Goal: Information Seeking & Learning: Learn about a topic

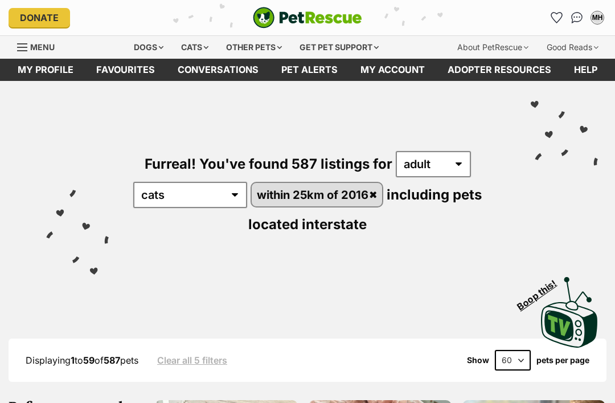
click at [131, 72] on link "Favourites" at bounding box center [125, 70] width 81 height 22
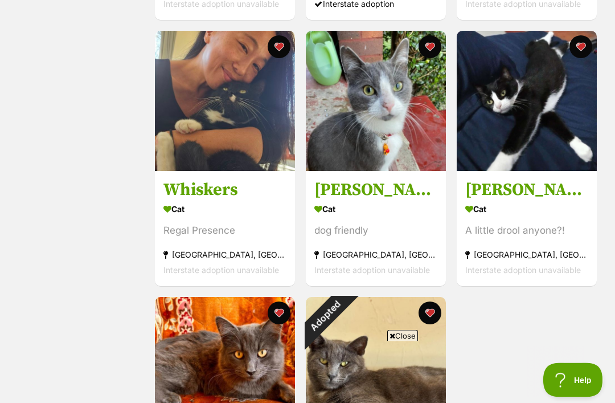
scroll to position [735, 0]
click at [511, 238] on section "Cat A little drool anyone?! Surry Hills, NSW Interstate adoption unavailable" at bounding box center [526, 239] width 123 height 77
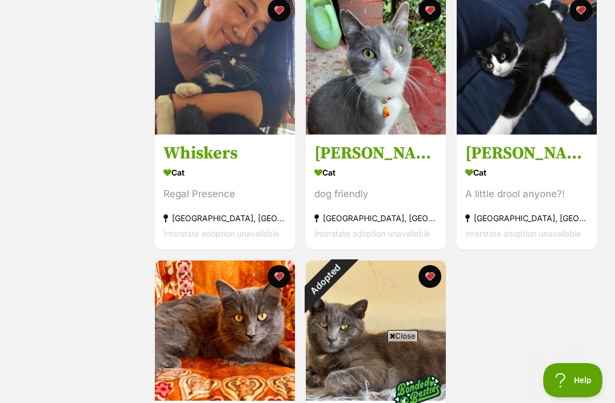
click at [249, 116] on img at bounding box center [225, 64] width 140 height 140
click at [251, 348] on img at bounding box center [225, 330] width 140 height 140
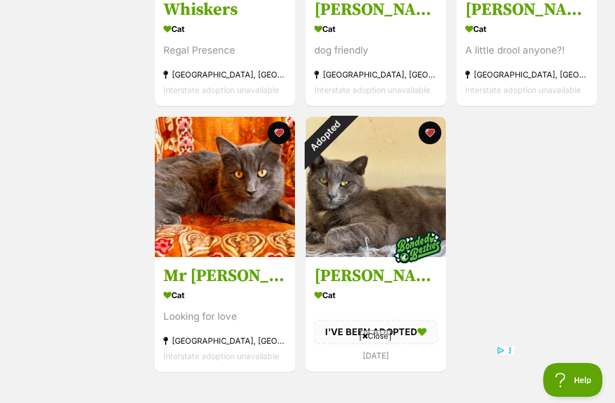
scroll to position [915, 0]
click at [432, 132] on button "favourite" at bounding box center [430, 132] width 23 height 23
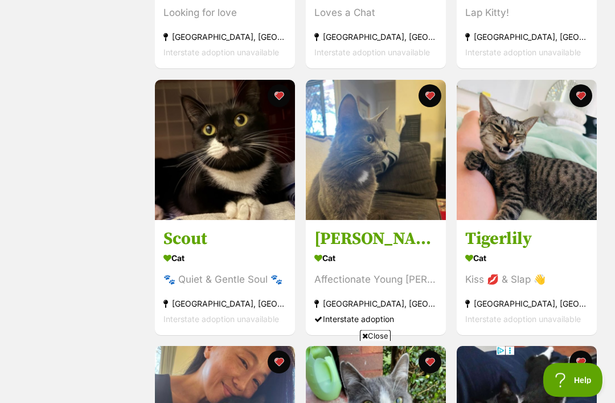
scroll to position [415, 0]
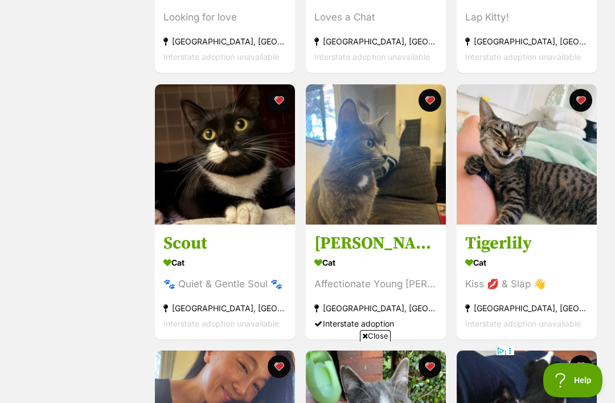
click at [400, 238] on h3 "Natasha" at bounding box center [376, 243] width 123 height 22
click at [517, 183] on img at bounding box center [527, 154] width 140 height 140
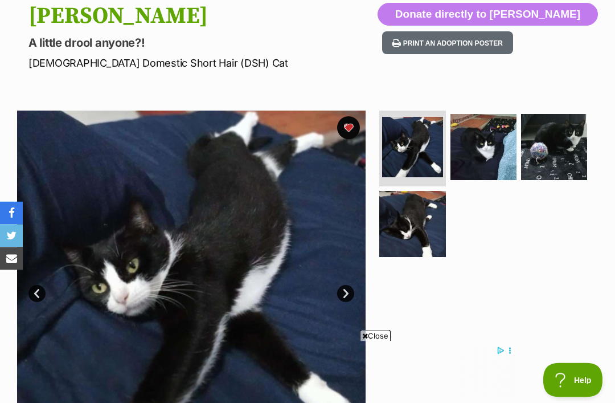
scroll to position [126, 0]
click at [405, 238] on img at bounding box center [412, 224] width 66 height 66
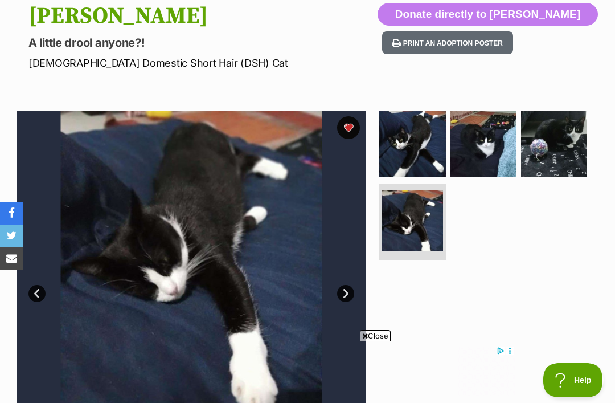
click at [557, 150] on img at bounding box center [554, 144] width 66 height 66
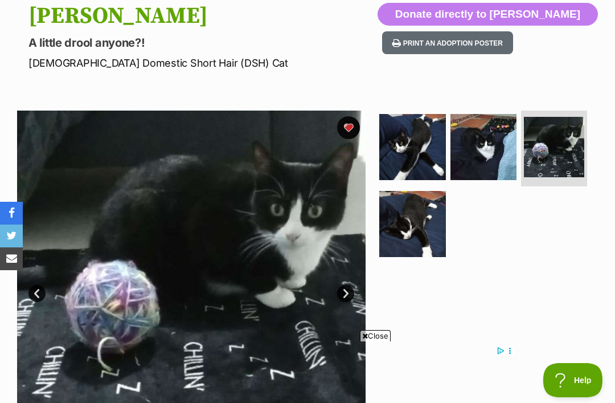
click at [484, 154] on img at bounding box center [484, 147] width 66 height 66
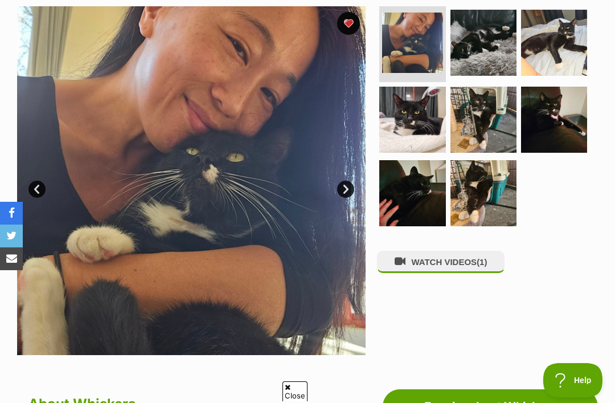
scroll to position [230, 0]
click at [437, 259] on button "WATCH VIDEOS (1)" at bounding box center [441, 262] width 128 height 22
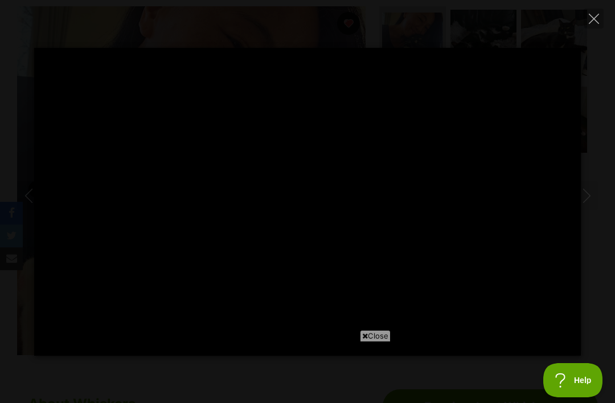
scroll to position [0, 0]
click at [596, 22] on icon "Close" at bounding box center [594, 19] width 10 height 10
type input "14.23"
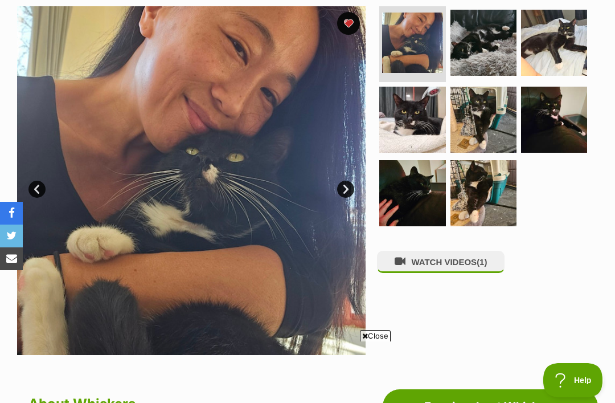
click at [421, 197] on img at bounding box center [412, 193] width 66 height 66
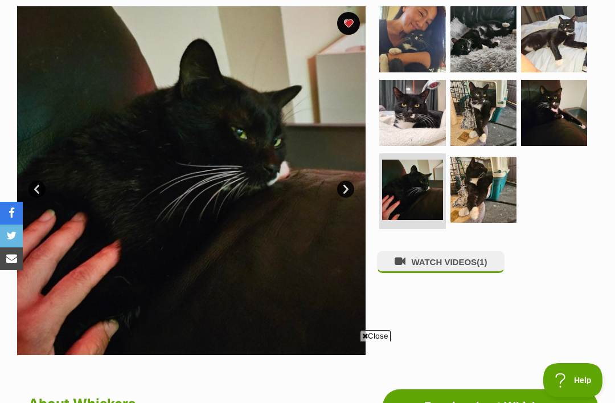
click at [485, 118] on img at bounding box center [484, 113] width 66 height 66
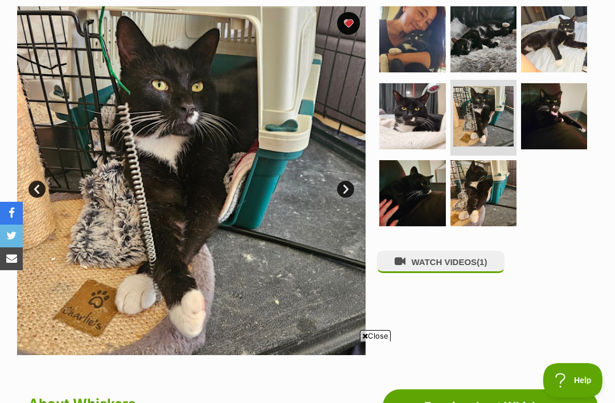
click at [545, 125] on img at bounding box center [554, 116] width 66 height 66
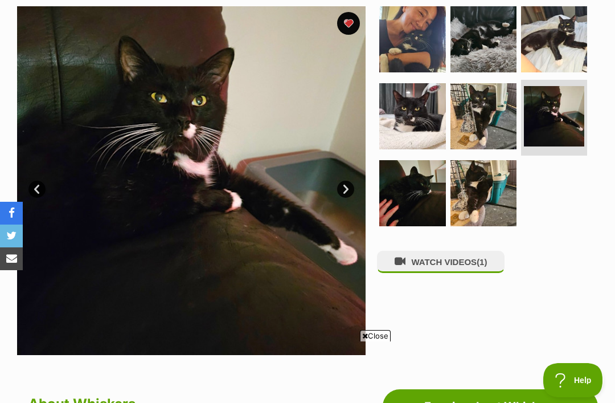
click at [414, 120] on img at bounding box center [412, 116] width 66 height 66
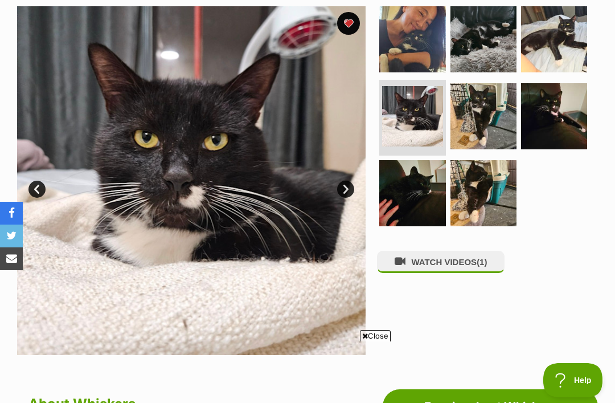
click at [484, 64] on img at bounding box center [484, 39] width 66 height 66
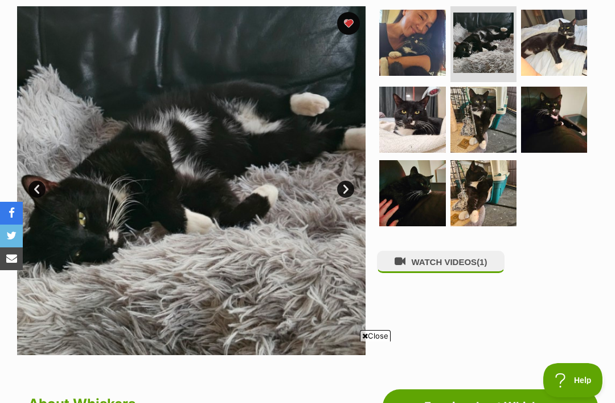
click at [554, 66] on img at bounding box center [554, 43] width 66 height 66
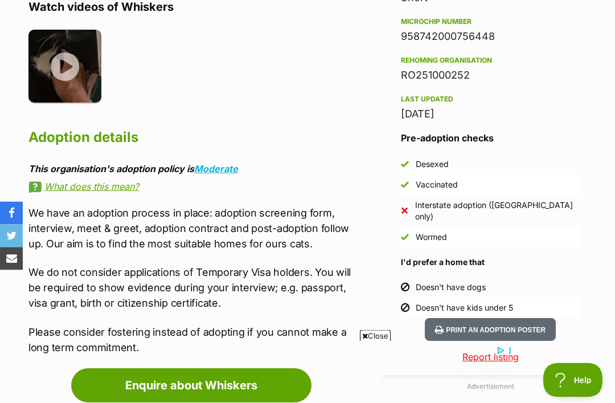
scroll to position [1004, 0]
click at [65, 66] on img at bounding box center [64, 66] width 73 height 73
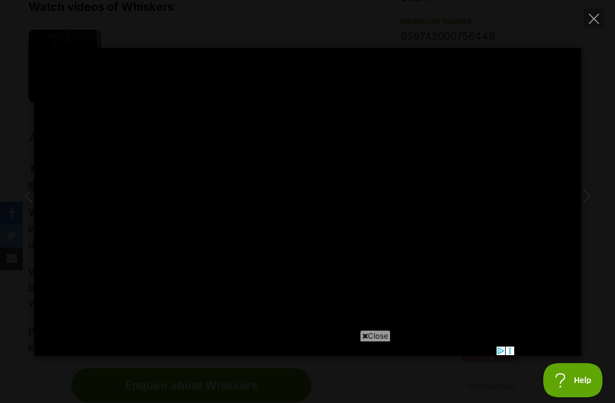
click at [362, 340] on icon at bounding box center [365, 335] width 6 height 7
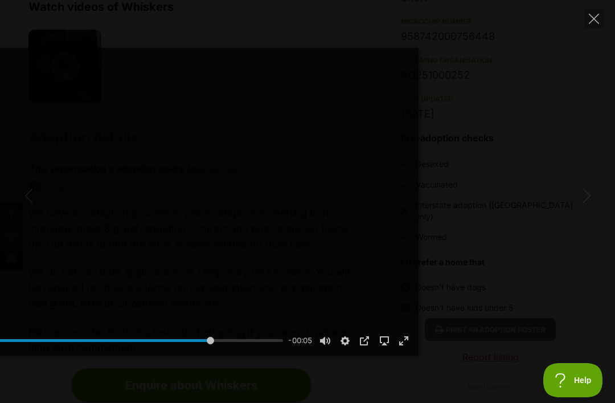
type input "83.42"
click at [596, 21] on icon "Close" at bounding box center [594, 19] width 10 height 10
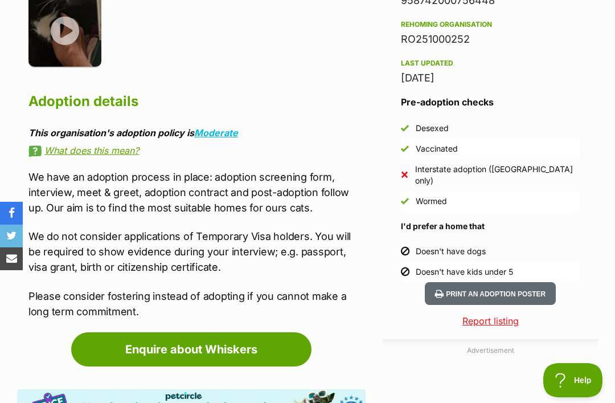
scroll to position [1040, 0]
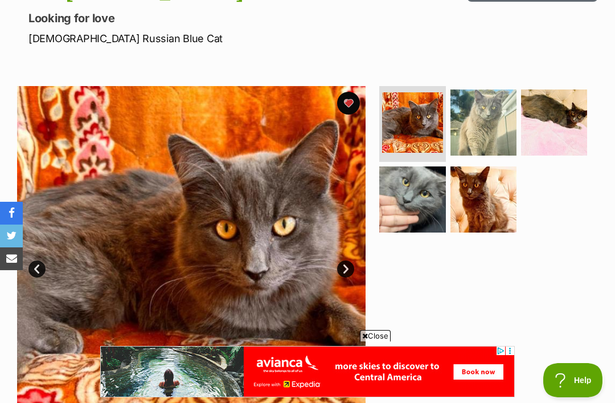
click at [410, 218] on img at bounding box center [412, 199] width 66 height 66
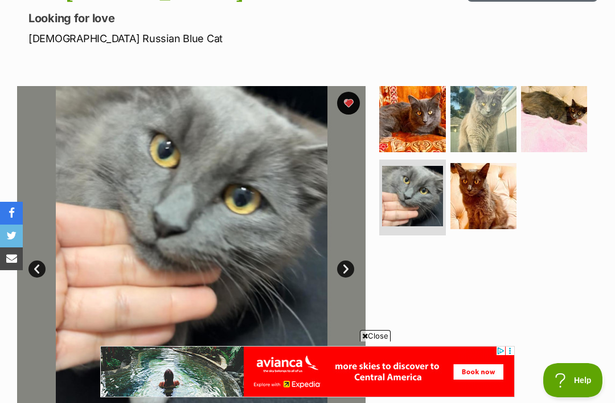
click at [477, 134] on img at bounding box center [484, 119] width 66 height 66
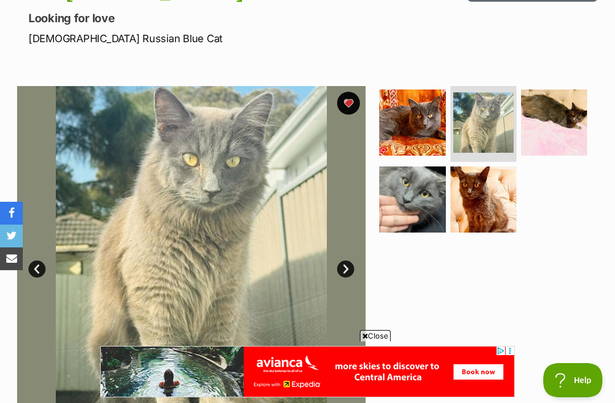
click at [554, 129] on img at bounding box center [554, 122] width 66 height 66
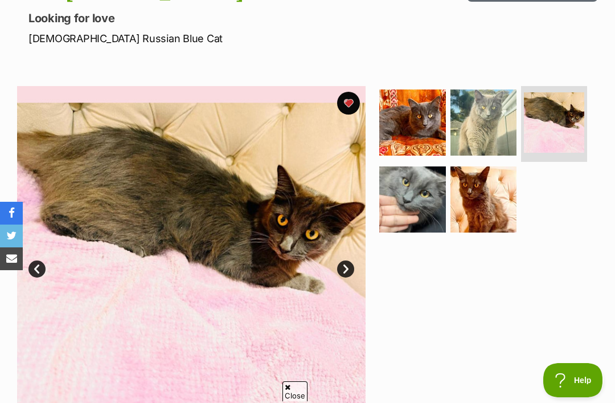
scroll to position [110, 0]
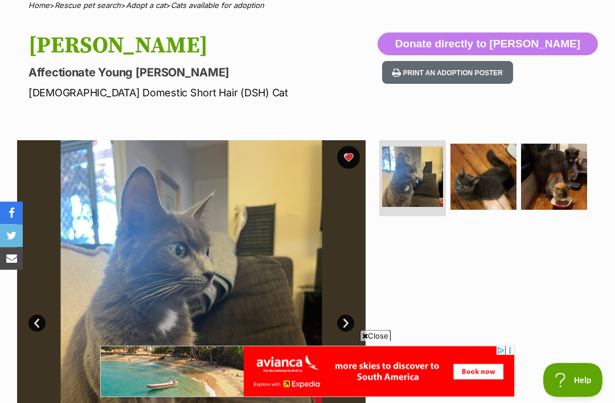
scroll to position [97, 0]
click at [482, 186] on img at bounding box center [484, 177] width 66 height 66
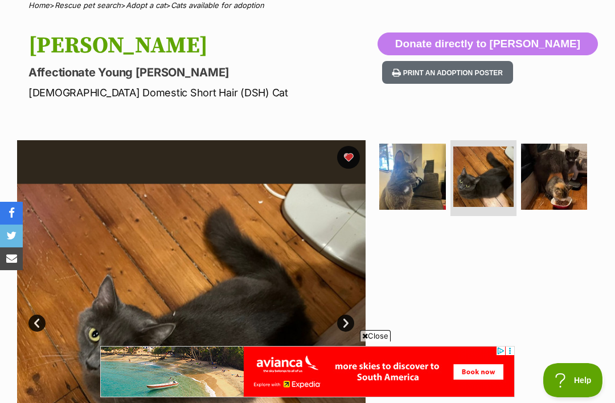
click at [556, 179] on img at bounding box center [554, 177] width 66 height 66
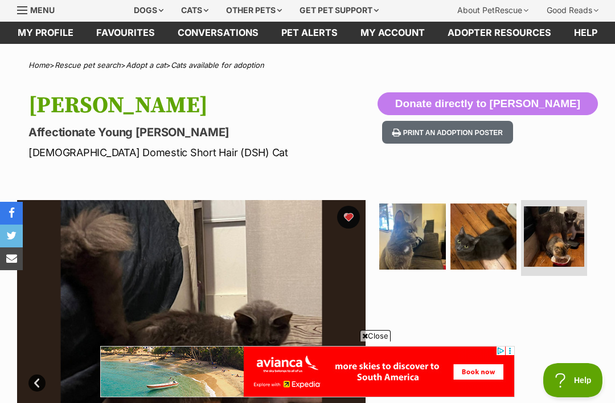
scroll to position [0, 0]
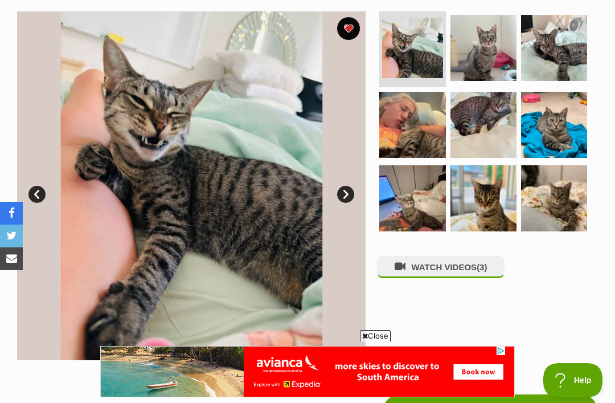
click at [420, 135] on img at bounding box center [412, 125] width 66 height 66
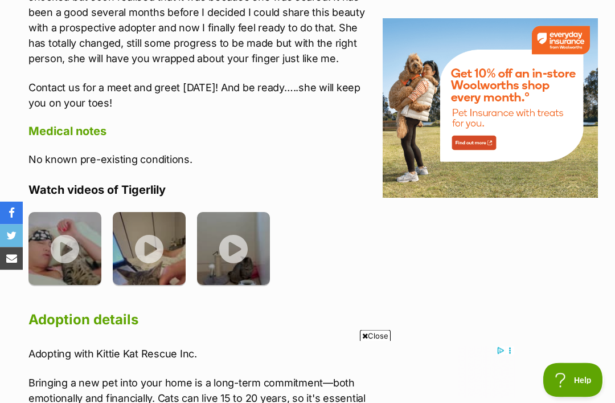
scroll to position [1475, 0]
click at [70, 220] on img at bounding box center [64, 248] width 73 height 73
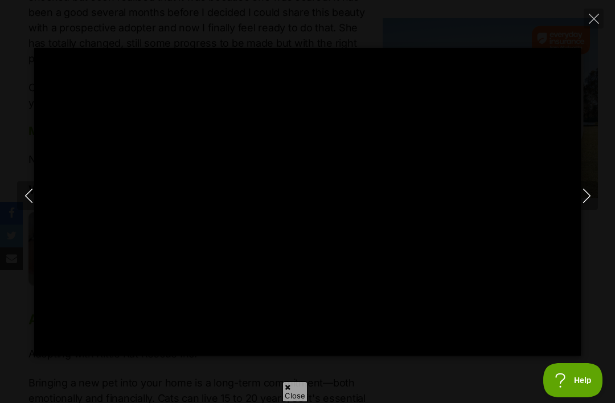
scroll to position [0, 0]
click at [390, 340] on icon at bounding box center [393, 335] width 6 height 7
click at [587, 203] on icon "Next" at bounding box center [587, 196] width 14 height 14
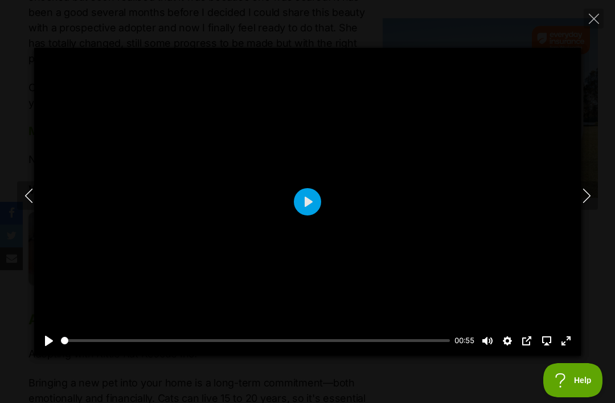
type input "88.56"
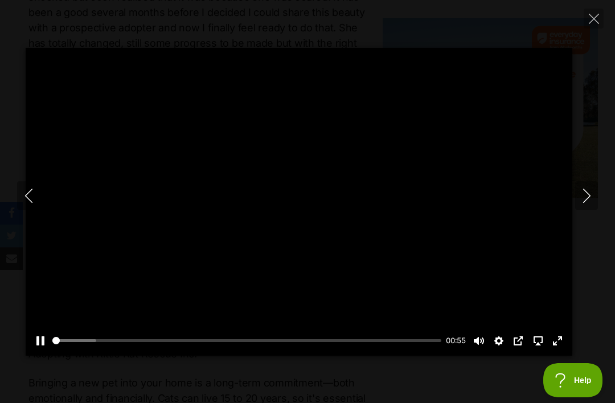
click at [340, 276] on div at bounding box center [299, 202] width 547 height 308
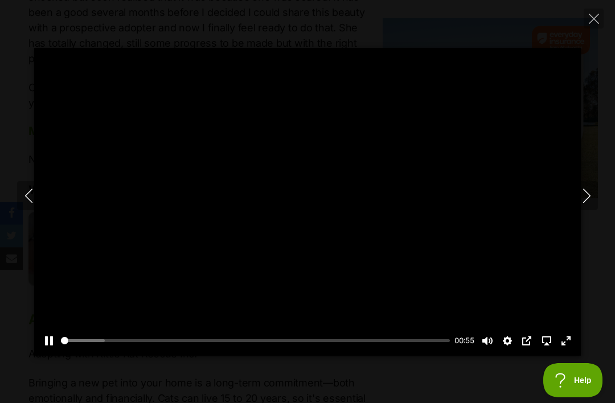
click at [313, 224] on div at bounding box center [307, 202] width 547 height 308
click at [316, 262] on div at bounding box center [307, 202] width 547 height 308
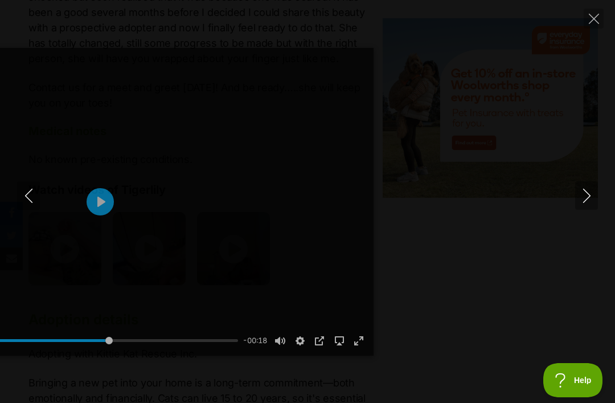
type input "66.7"
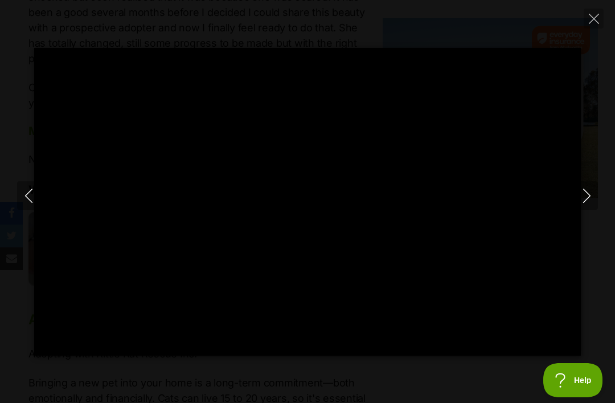
click at [587, 203] on icon "Next" at bounding box center [587, 196] width 14 height 14
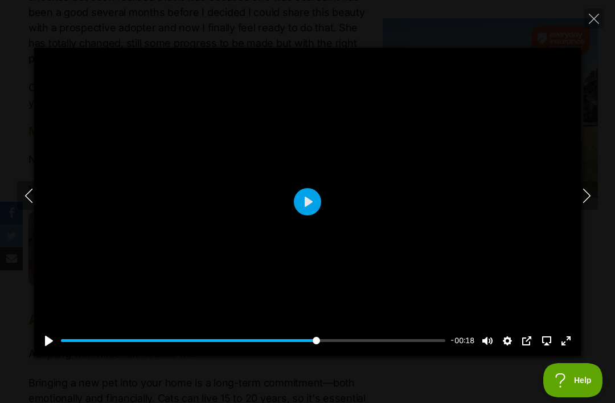
type input "93.41"
click at [307, 231] on div at bounding box center [307, 202] width 547 height 308
click at [586, 203] on icon "Next" at bounding box center [587, 196] width 14 height 14
click at [591, 203] on icon "Next" at bounding box center [587, 196] width 14 height 14
click at [313, 215] on button "Play" at bounding box center [307, 201] width 27 height 27
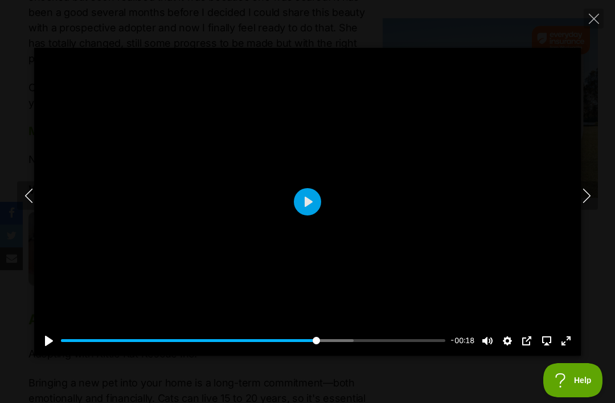
click at [308, 215] on button "Play" at bounding box center [307, 201] width 27 height 27
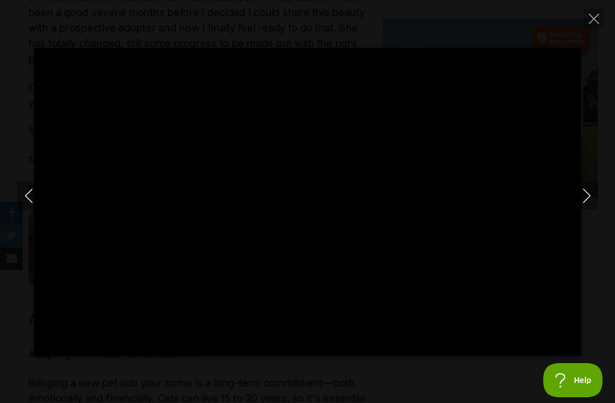
click at [590, 203] on icon "Next" at bounding box center [587, 196] width 14 height 14
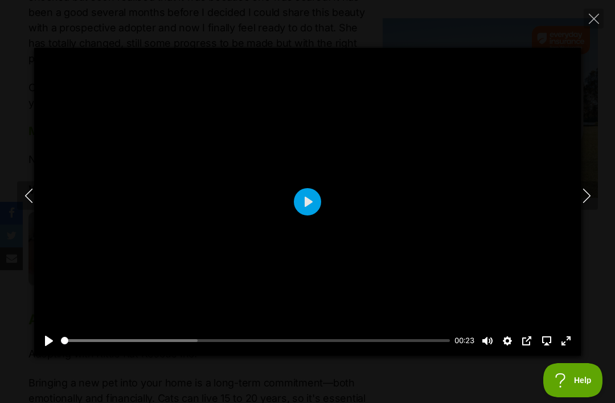
type input "68.8"
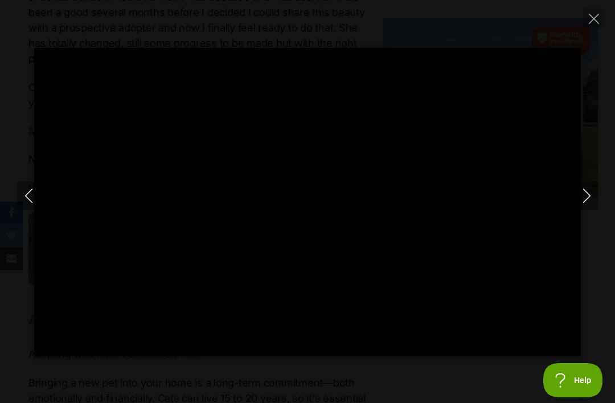
click at [598, 20] on icon "Close" at bounding box center [594, 19] width 10 height 10
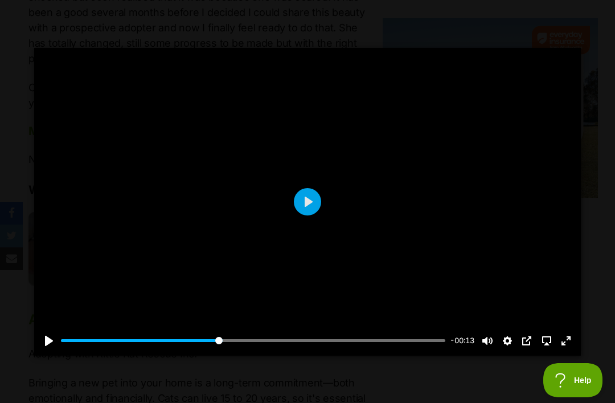
type input "42.6"
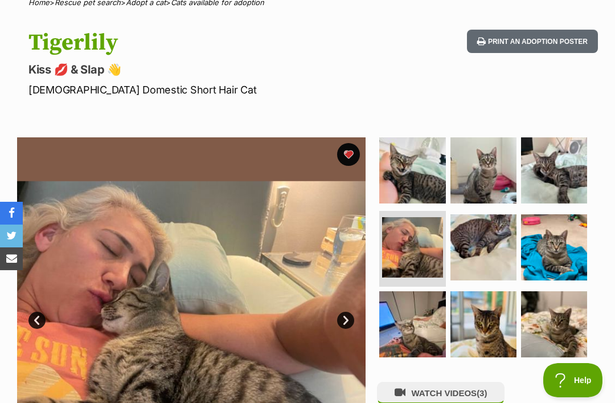
scroll to position [92, 0]
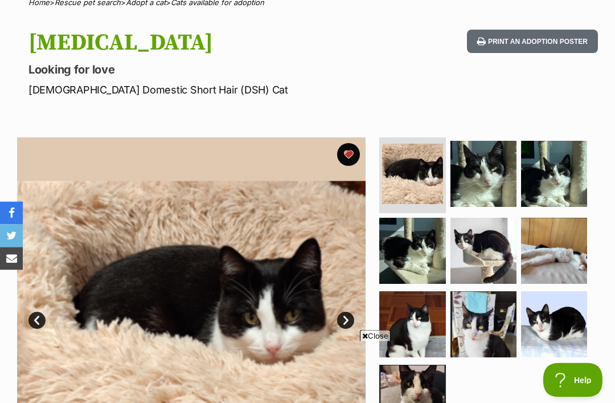
scroll to position [100, 0]
click at [483, 252] on img at bounding box center [484, 251] width 66 height 66
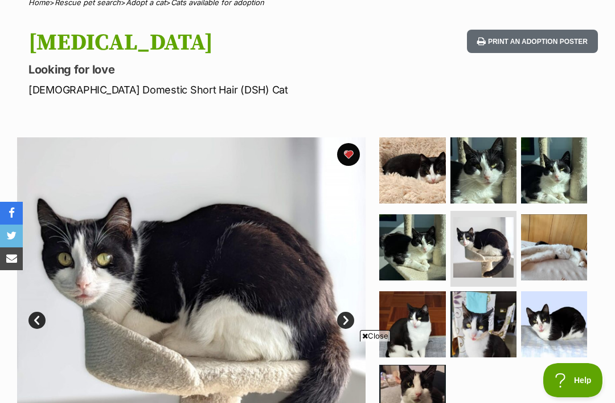
scroll to position [0, 0]
click at [402, 324] on img at bounding box center [412, 324] width 66 height 66
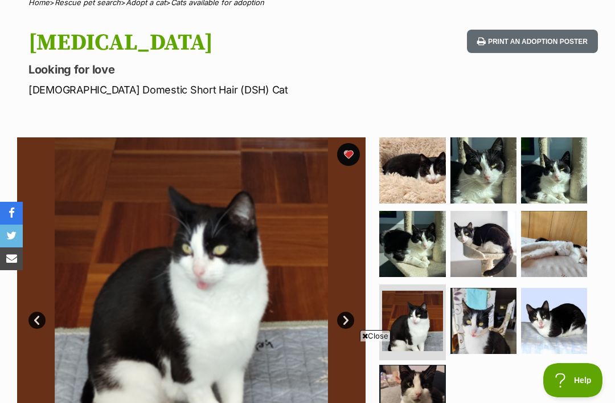
click at [454, 319] on img at bounding box center [484, 321] width 66 height 66
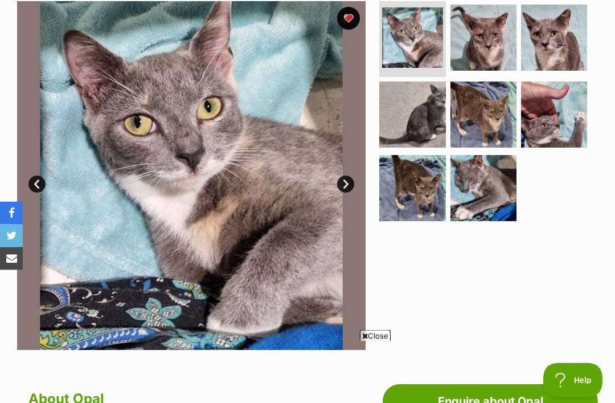
scroll to position [236, 0]
click at [480, 201] on img at bounding box center [484, 188] width 66 height 66
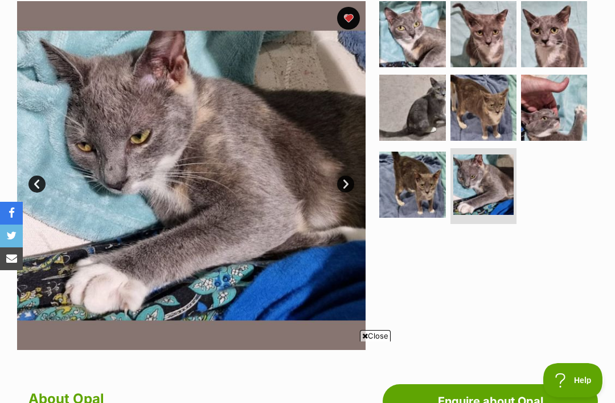
click at [414, 190] on img at bounding box center [412, 185] width 66 height 66
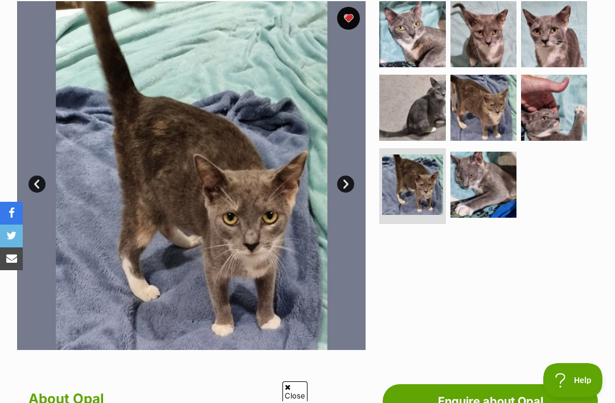
click at [480, 120] on img at bounding box center [484, 108] width 66 height 66
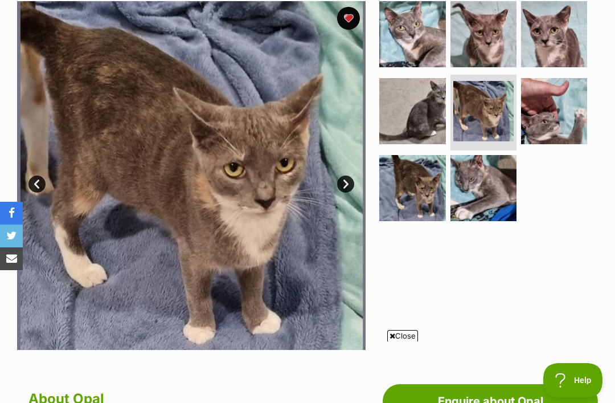
click at [558, 115] on img at bounding box center [554, 111] width 66 height 66
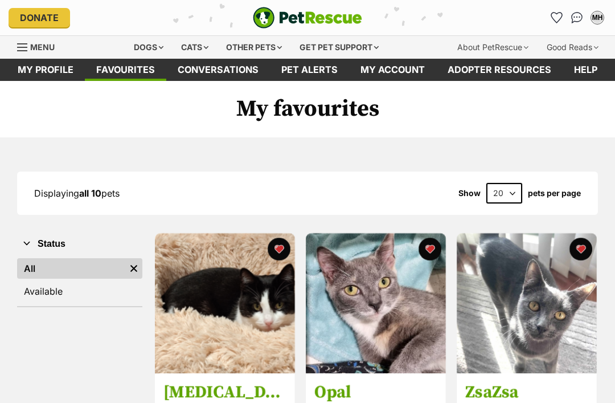
click at [533, 313] on img at bounding box center [527, 303] width 140 height 140
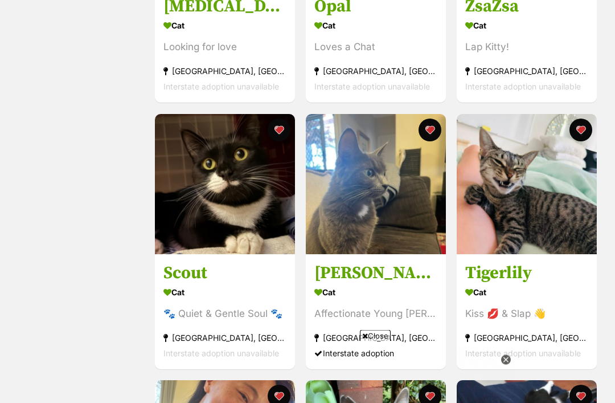
scroll to position [386, 0]
click at [378, 306] on div "Affectionate Young Mumma" at bounding box center [376, 313] width 123 height 15
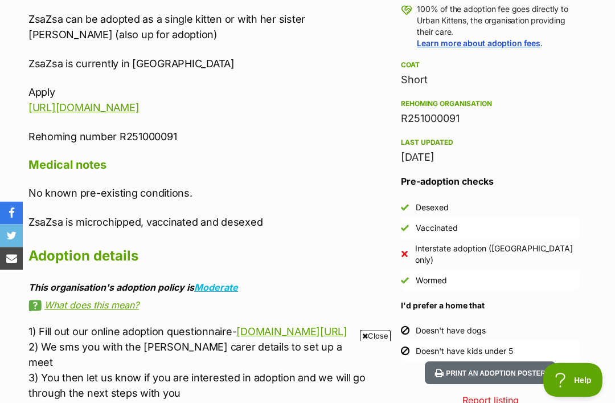
scroll to position [856, 0]
click at [364, 340] on icon at bounding box center [365, 335] width 6 height 7
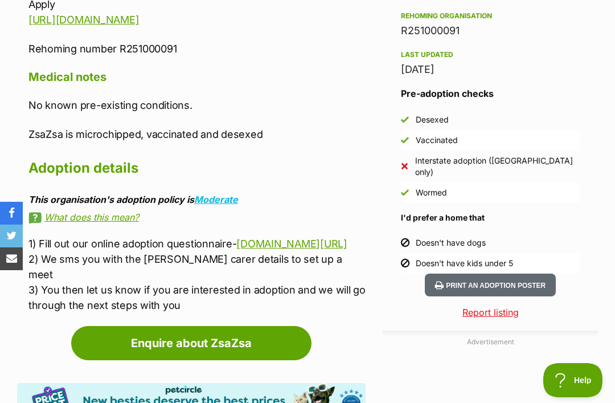
scroll to position [946, 0]
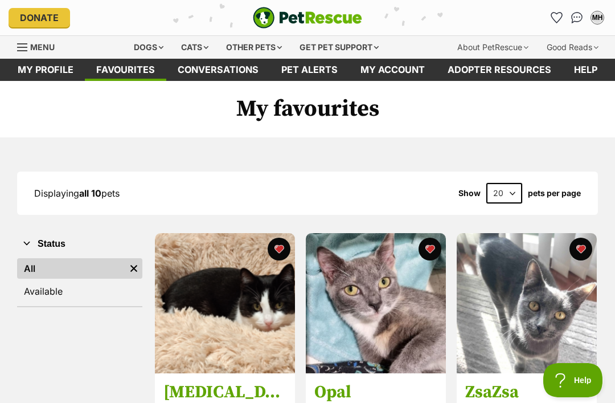
click at [188, 59] on link "Conversations" at bounding box center [218, 70] width 104 height 22
click at [189, 53] on div "Cats" at bounding box center [194, 47] width 43 height 23
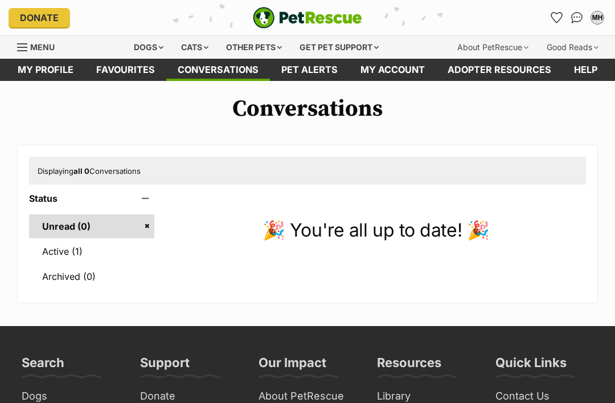
click at [191, 50] on div "Cats" at bounding box center [194, 47] width 43 height 23
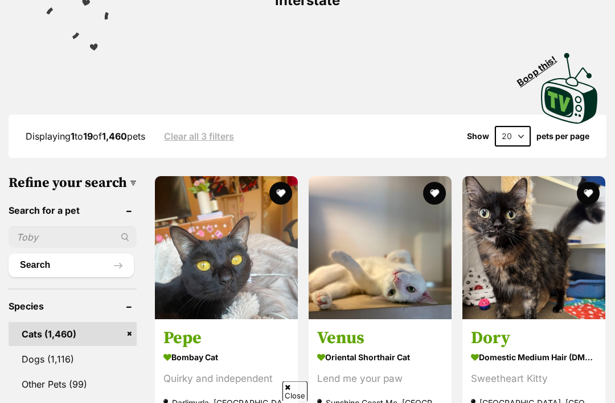
scroll to position [251, 0]
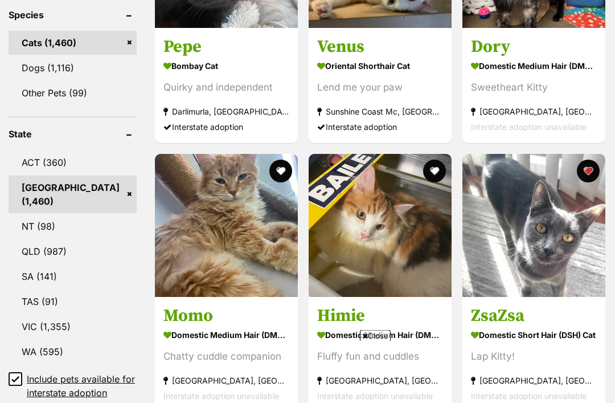
scroll to position [631, 0]
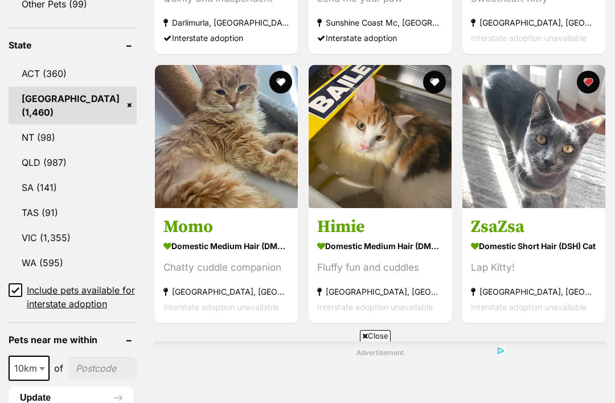
click at [11, 283] on input "Include pets available for interstate adoption" at bounding box center [16, 290] width 14 height 14
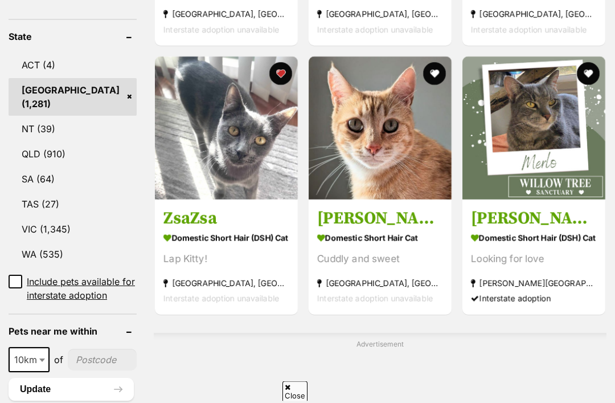
scroll to position [623, 0]
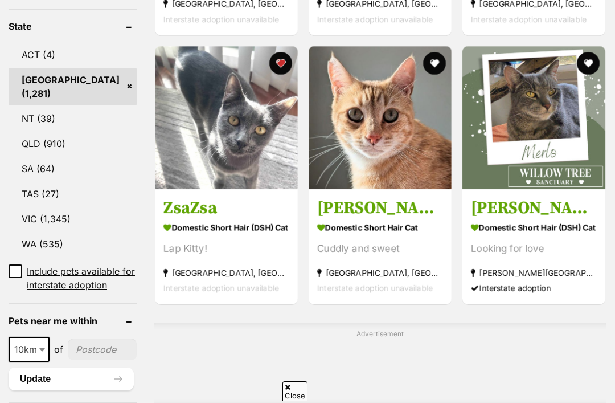
click at [36, 357] on span "10km" at bounding box center [29, 349] width 39 height 16
select select "25"
click at [81, 360] on input"] "postcode" at bounding box center [103, 349] width 67 height 22
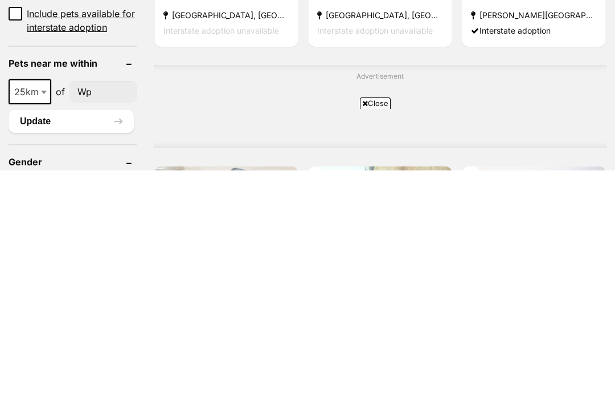
type input"] "W"
type input"] "2016"
click at [60, 342] on button "Update" at bounding box center [71, 353] width 125 height 23
click at [370, 297] on div "Advertisement" at bounding box center [380, 338] width 453 height 83
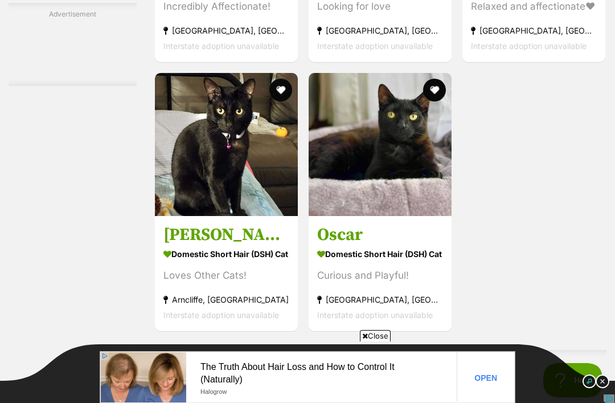
scroll to position [2155, 0]
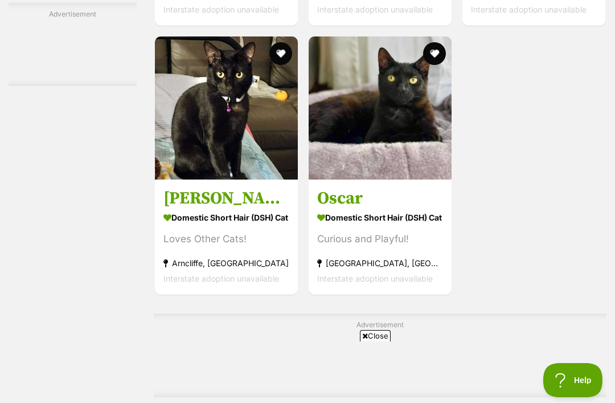
select select "60"
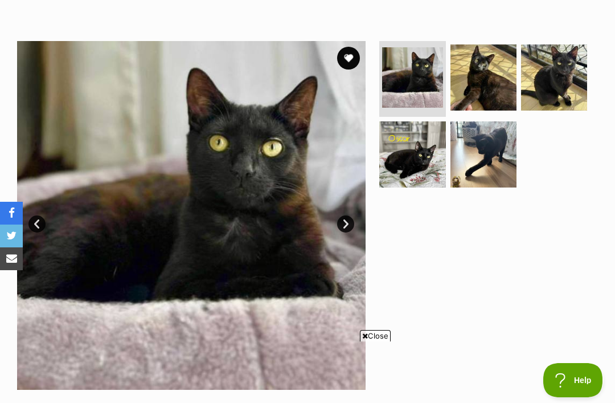
scroll to position [216, 0]
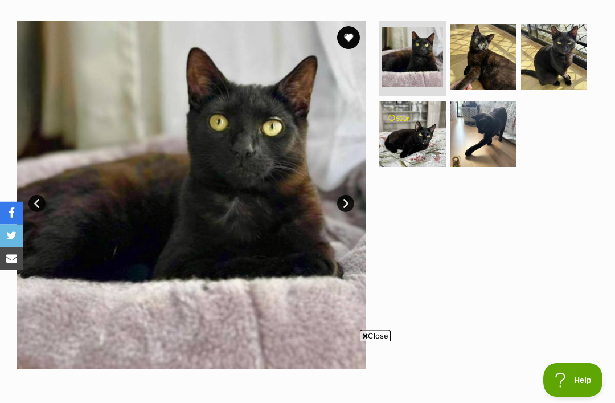
click at [342, 204] on link "Next" at bounding box center [345, 203] width 17 height 17
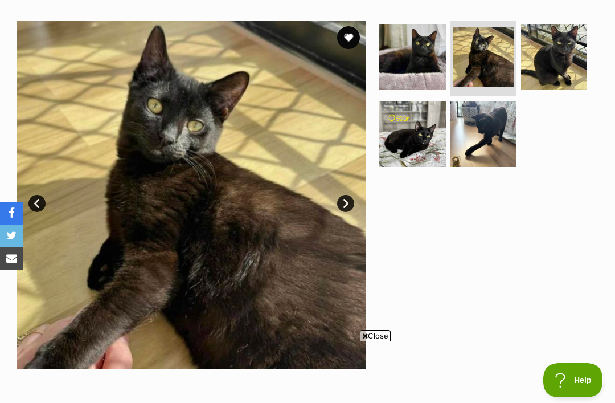
click at [495, 137] on img at bounding box center [484, 134] width 66 height 66
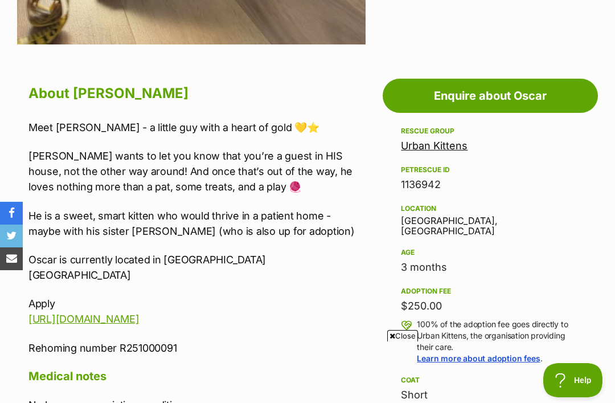
scroll to position [578, 0]
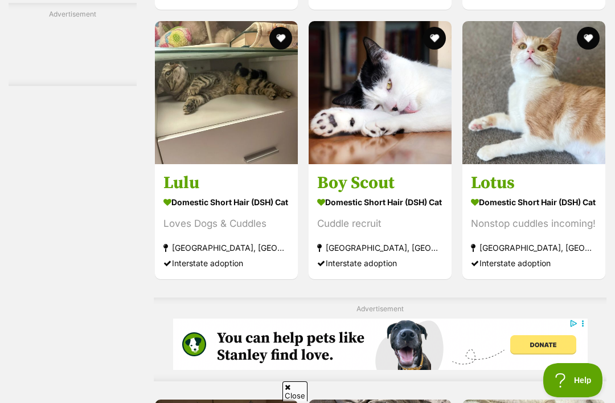
scroll to position [3508, 0]
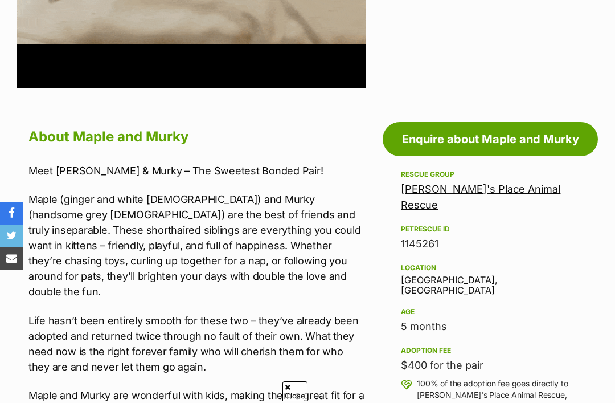
scroll to position [499, 0]
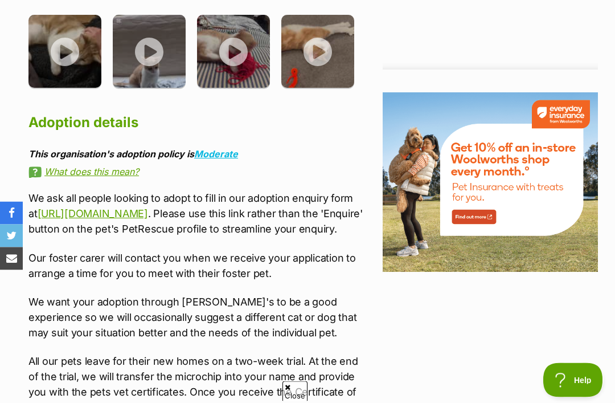
scroll to position [1375, 0]
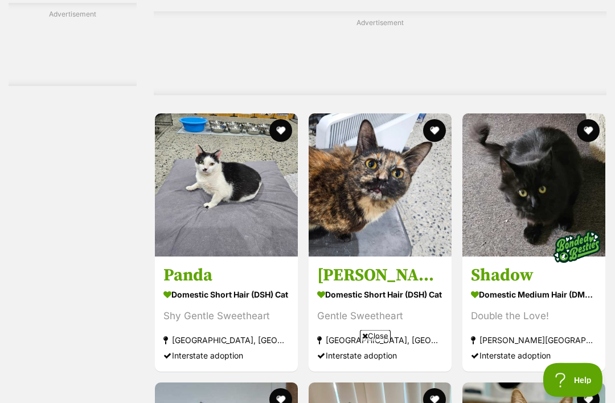
scroll to position [5695, 0]
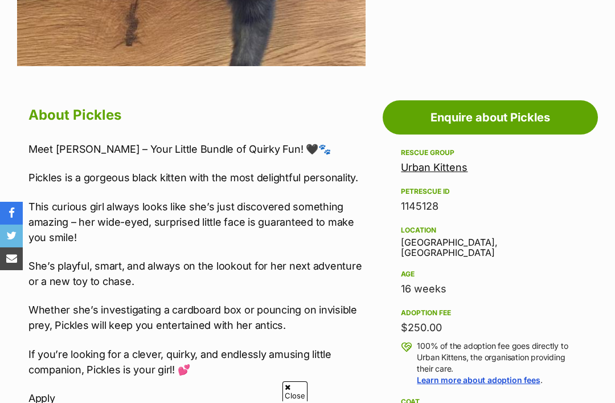
scroll to position [519, 0]
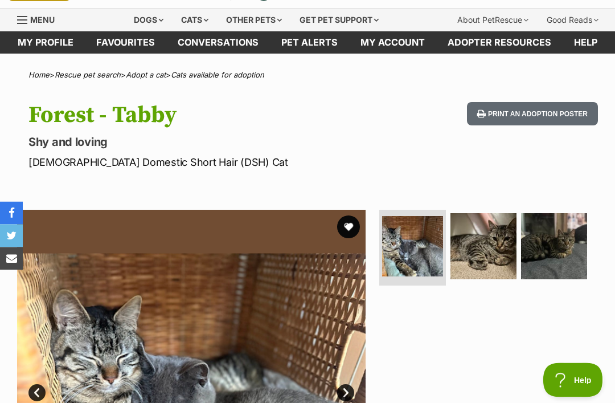
scroll to position [27, 0]
click at [481, 251] on img at bounding box center [484, 246] width 66 height 66
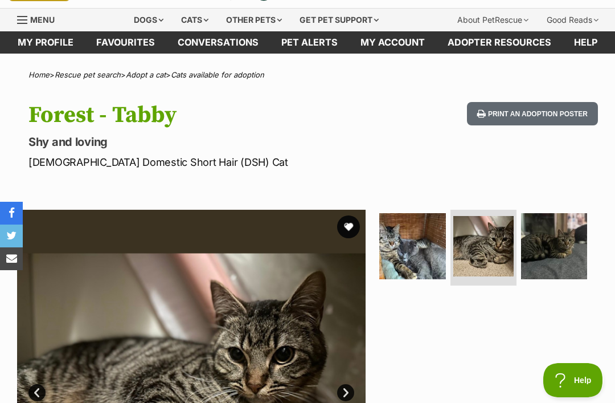
click at [573, 243] on img at bounding box center [554, 246] width 66 height 66
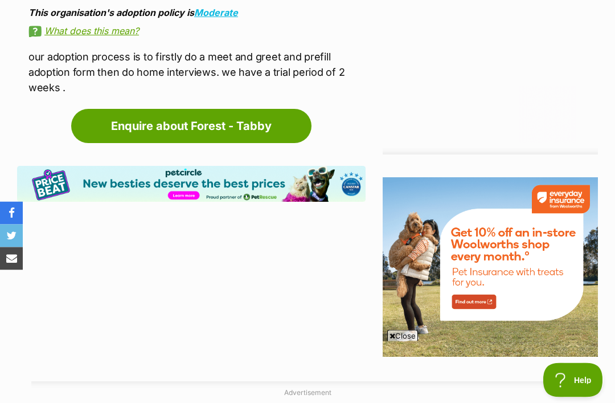
scroll to position [1240, 0]
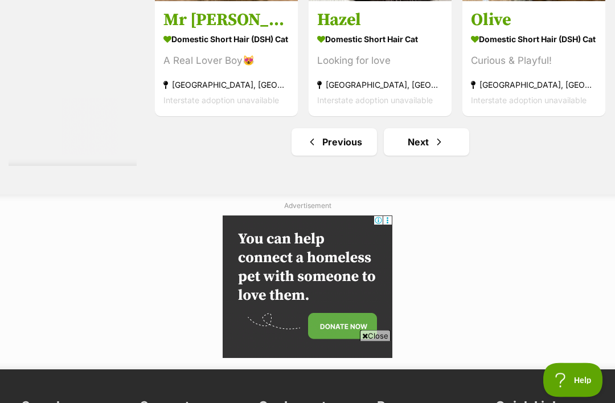
scroll to position [6598, 0]
click at [428, 156] on link "Next" at bounding box center [426, 141] width 85 height 27
click at [394, 262] on div "Advertisement" at bounding box center [307, 281] width 615 height 175
click at [434, 149] on span "Next page" at bounding box center [439, 142] width 11 height 14
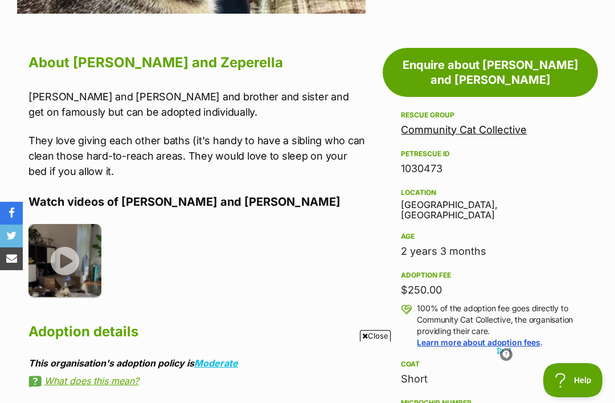
click at [66, 260] on img at bounding box center [64, 260] width 73 height 73
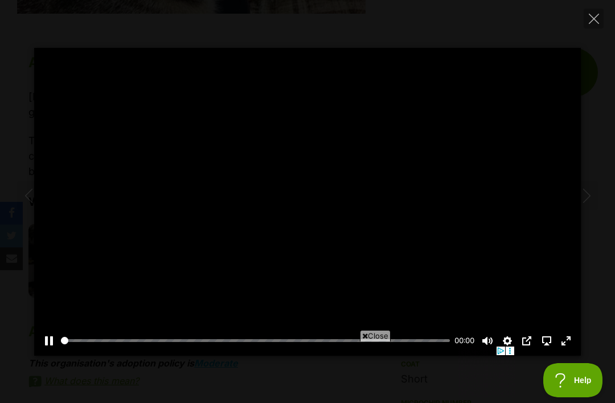
click at [362, 340] on icon at bounding box center [365, 335] width 6 height 7
click at [354, 294] on div at bounding box center [307, 202] width 547 height 308
click at [307, 266] on div at bounding box center [307, 202] width 547 height 308
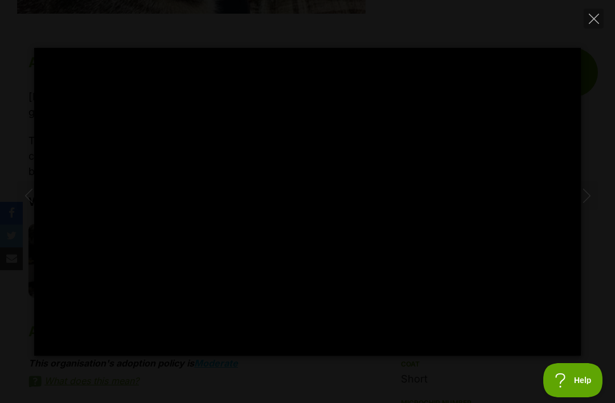
click at [593, 21] on icon "Close" at bounding box center [594, 19] width 10 height 10
type input "94.04"
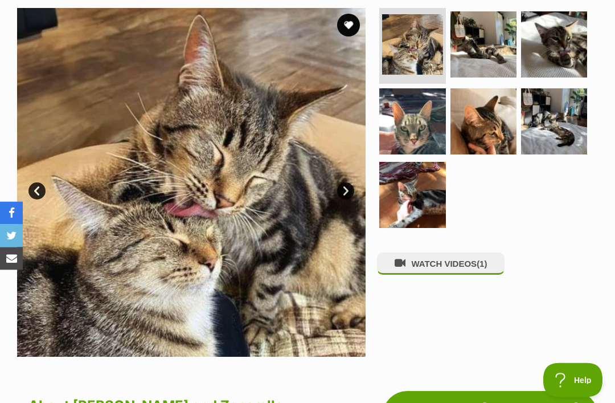
scroll to position [222, 0]
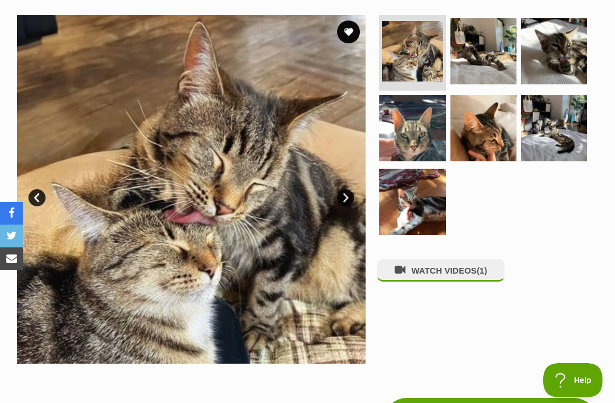
click at [411, 213] on img at bounding box center [412, 202] width 66 height 66
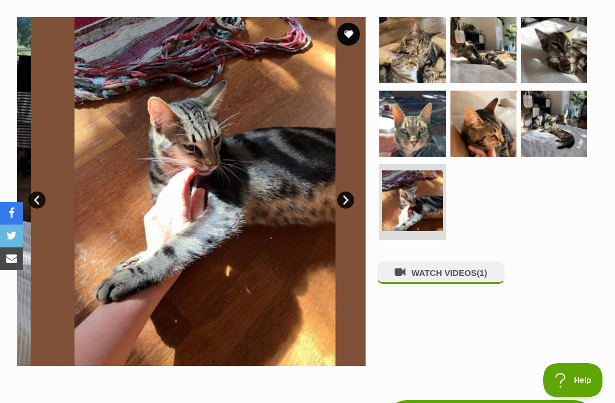
scroll to position [0, 0]
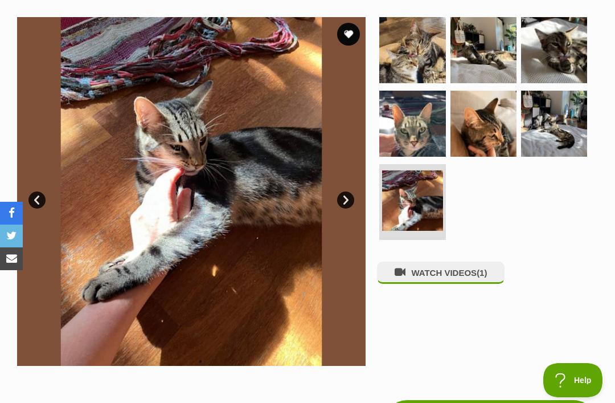
click at [559, 129] on img at bounding box center [554, 124] width 66 height 66
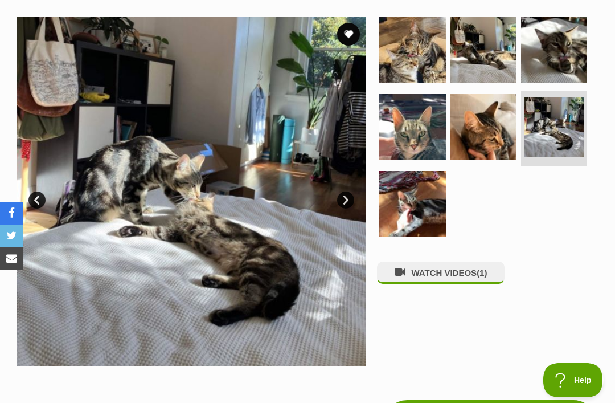
click at [493, 138] on img at bounding box center [484, 127] width 66 height 66
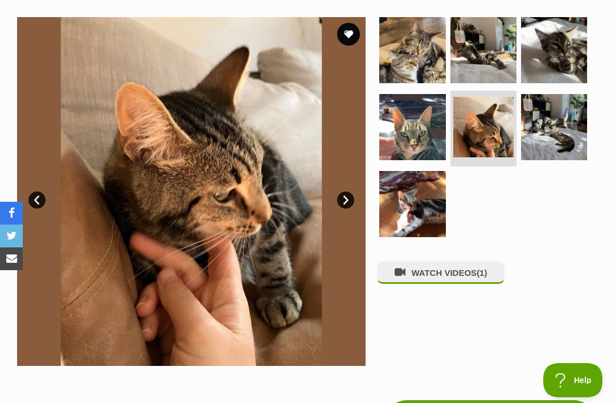
click at [487, 60] on img at bounding box center [484, 50] width 66 height 66
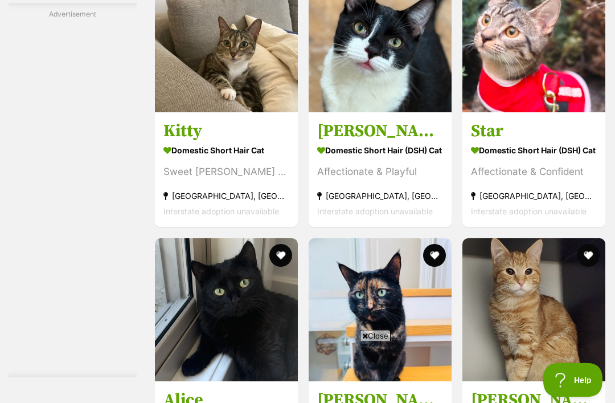
scroll to position [1807, 0]
click at [541, 176] on section "Domestic Short Hair (DSH) Cat Affectionate & Confident Westmead, NSW Interstate…" at bounding box center [534, 180] width 126 height 77
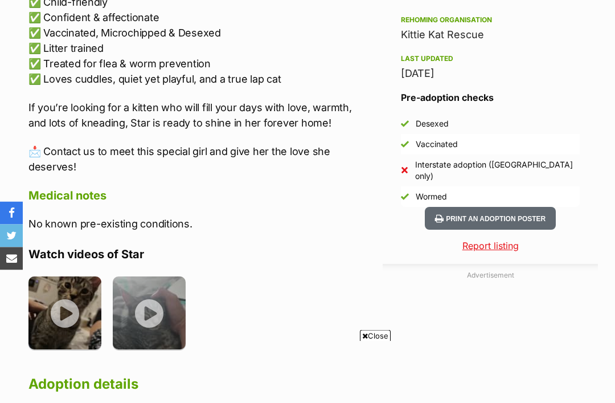
scroll to position [763, 0]
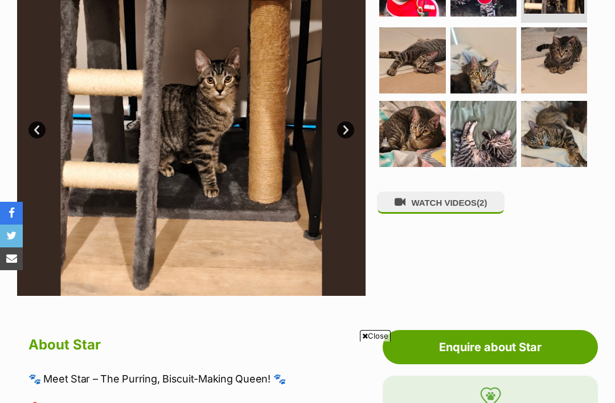
click at [490, 93] on img at bounding box center [484, 60] width 66 height 66
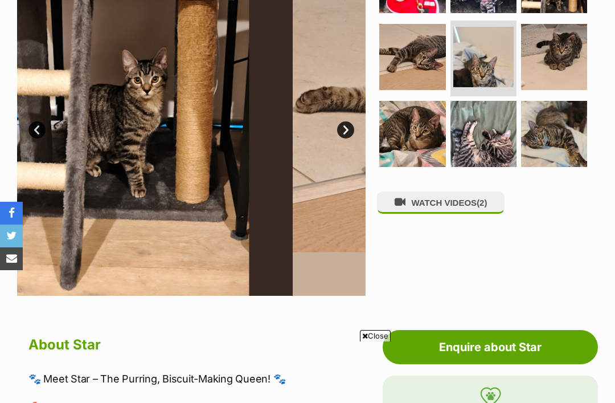
click at [493, 167] on img at bounding box center [484, 134] width 66 height 66
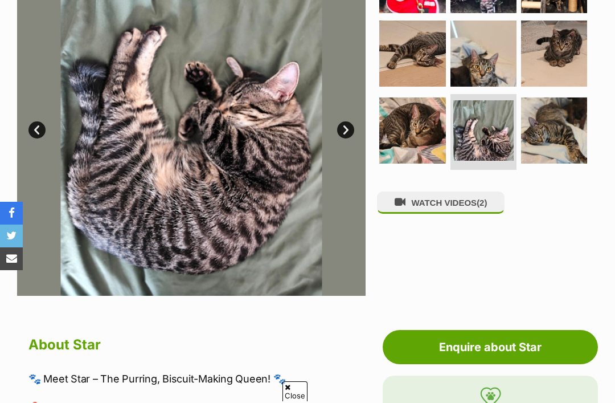
click at [462, 214] on button "WATCH VIDEOS (2)" at bounding box center [441, 202] width 128 height 22
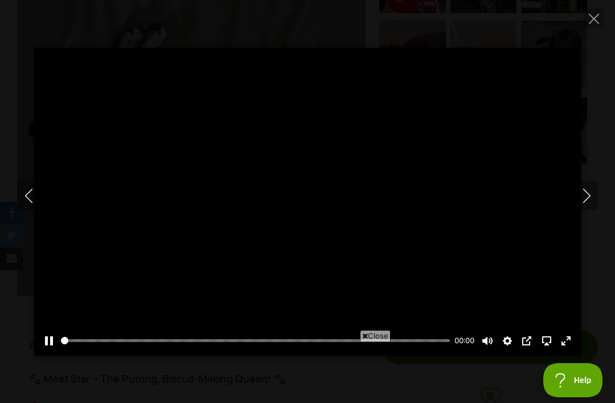
scroll to position [0, 0]
click at [367, 336] on span "Close" at bounding box center [375, 335] width 31 height 11
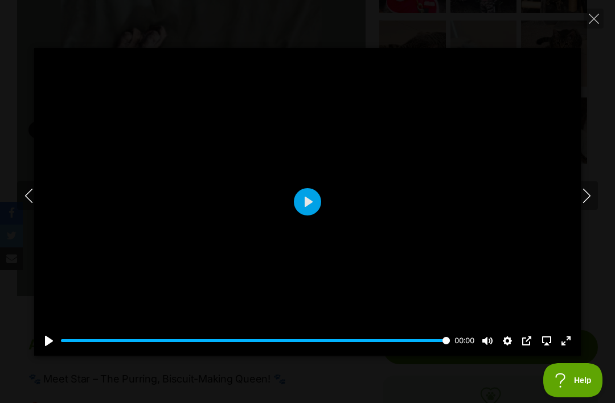
click at [589, 198] on icon "Next" at bounding box center [586, 196] width 7 height 14
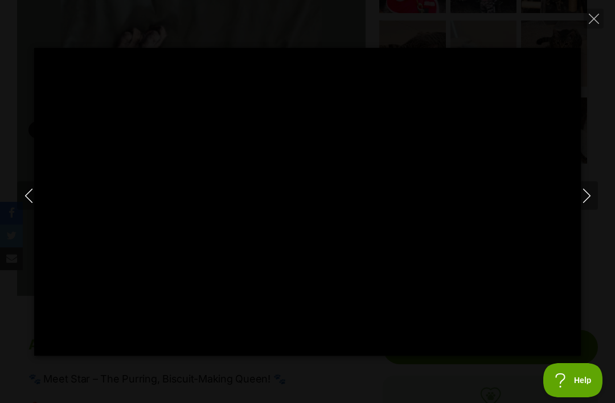
click at [589, 193] on icon "Next" at bounding box center [587, 196] width 14 height 14
click at [585, 199] on icon "Next" at bounding box center [587, 196] width 14 height 14
type input "4.27"
click at [595, 23] on icon "Close" at bounding box center [594, 19] width 10 height 10
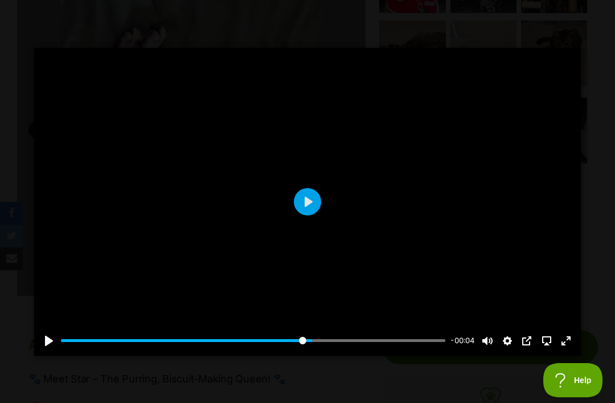
type input "65.61"
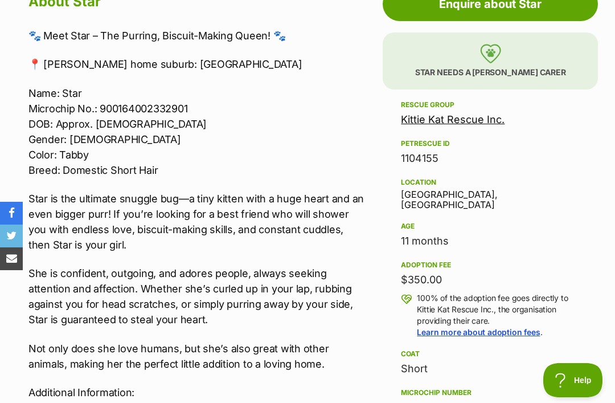
scroll to position [636, 0]
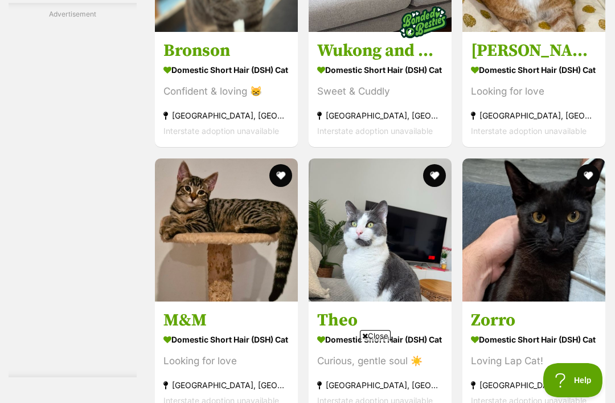
scroll to position [2571, 0]
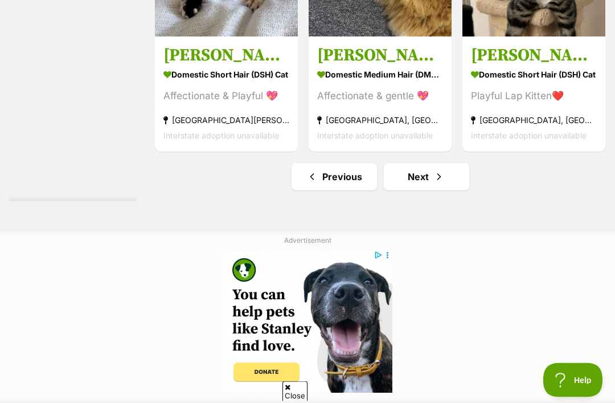
scroll to position [6683, 0]
click at [424, 190] on link "Next" at bounding box center [426, 176] width 85 height 27
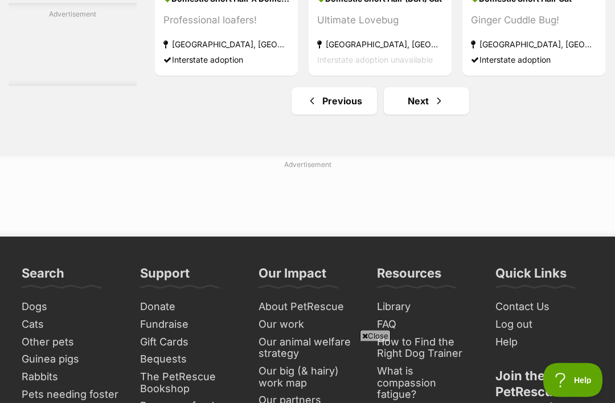
scroll to position [6635, 0]
click at [427, 115] on link "Next" at bounding box center [426, 100] width 85 height 27
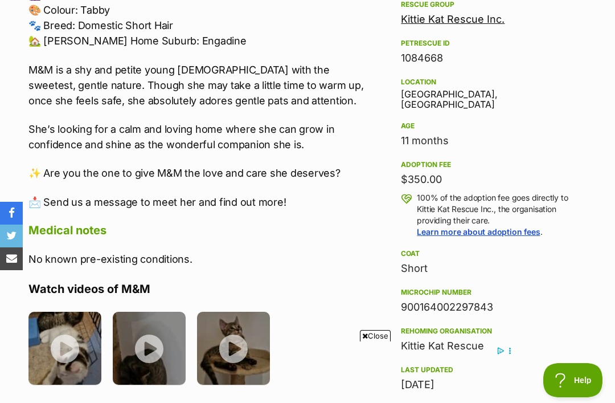
scroll to position [735, 0]
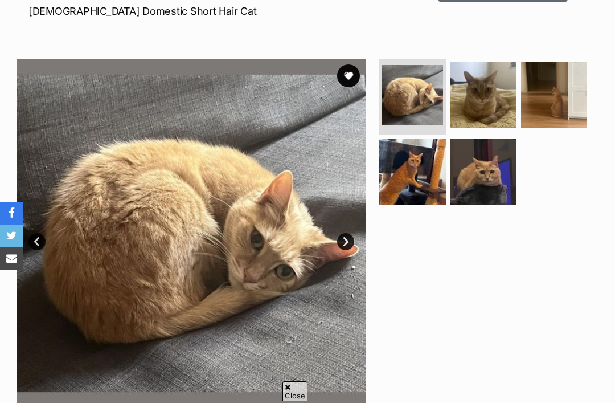
scroll to position [179, 0]
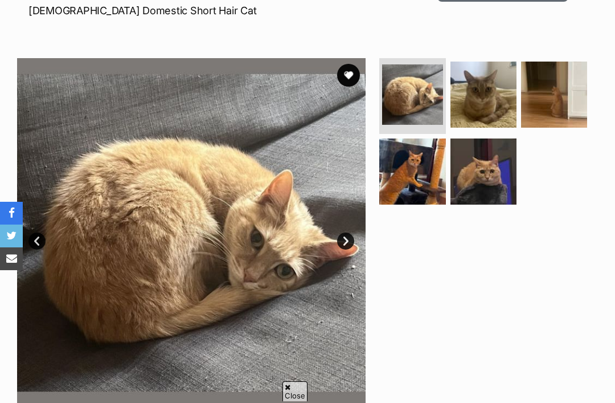
click at [422, 184] on img at bounding box center [412, 171] width 66 height 66
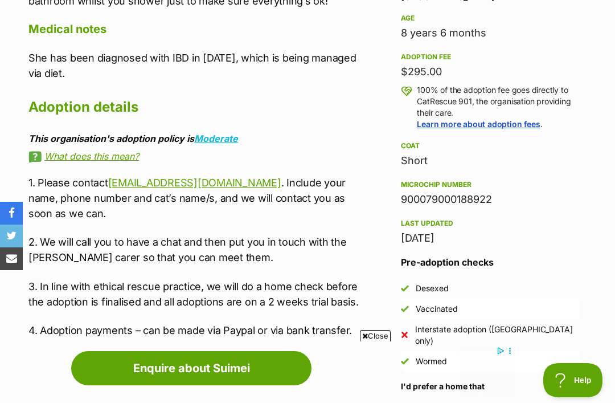
scroll to position [812, 0]
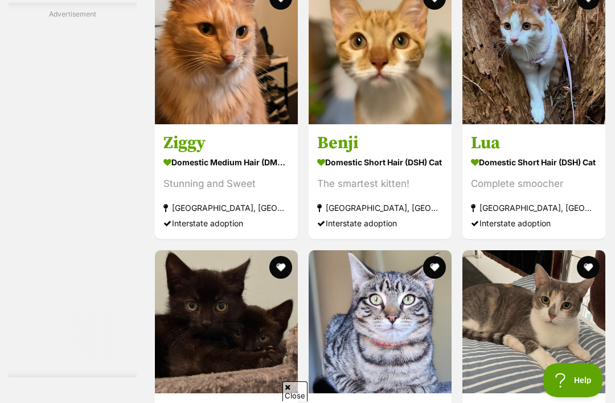
scroll to position [3652, 0]
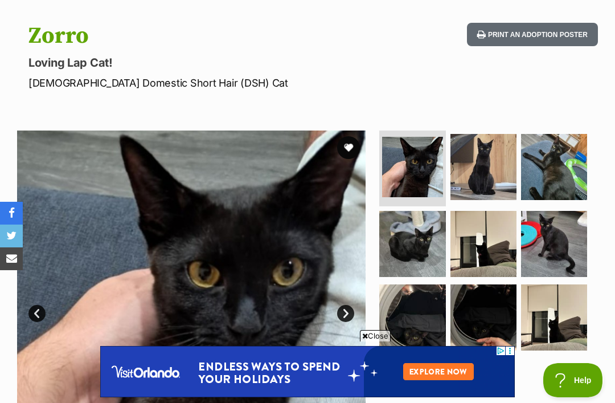
scroll to position [85, 0]
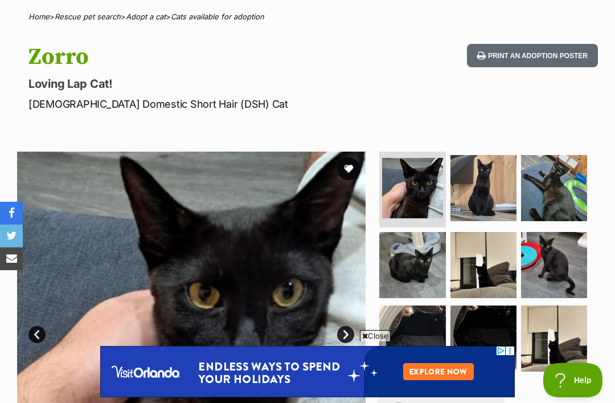
click at [538, 187] on img at bounding box center [554, 188] width 66 height 66
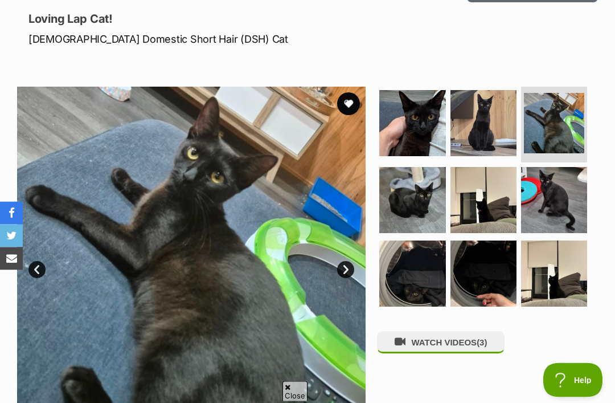
scroll to position [150, 0]
click at [486, 213] on img at bounding box center [484, 200] width 66 height 66
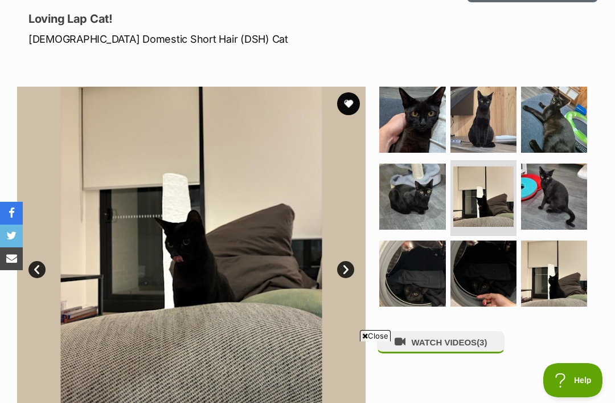
click at [342, 273] on link "Next" at bounding box center [345, 269] width 17 height 17
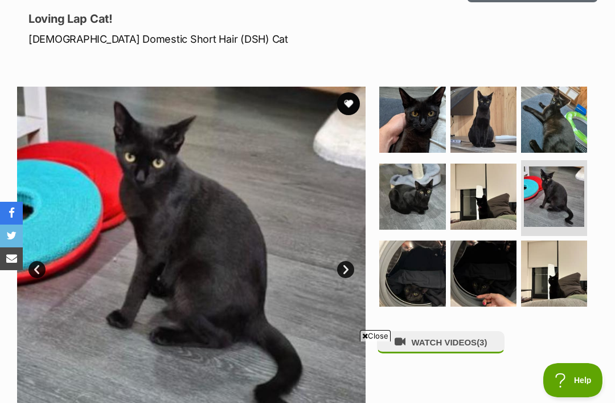
click at [348, 272] on link "Next" at bounding box center [345, 269] width 17 height 17
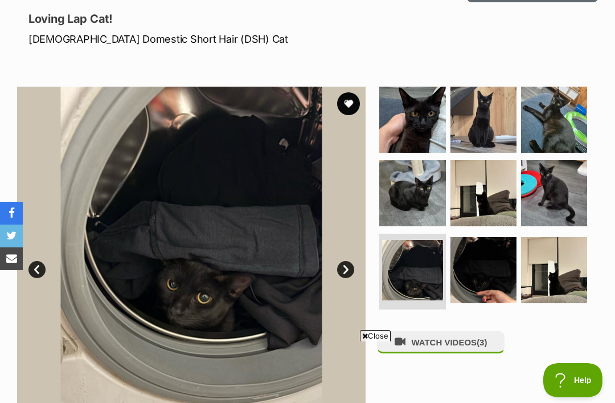
click at [349, 267] on link "Next" at bounding box center [345, 269] width 17 height 17
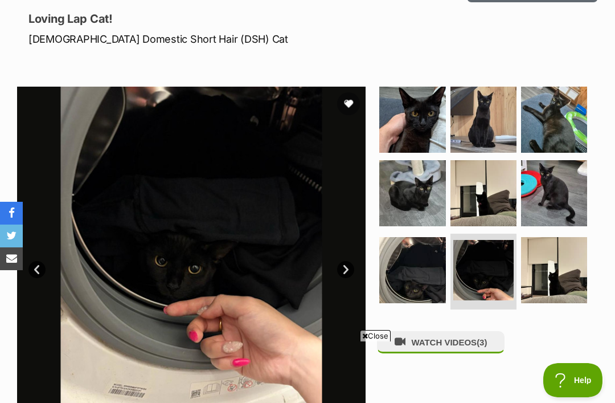
click at [342, 267] on link "Next" at bounding box center [345, 269] width 17 height 17
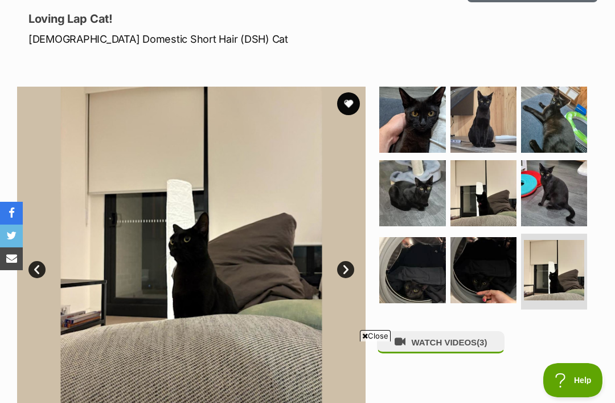
click at [348, 263] on link "Next" at bounding box center [345, 269] width 17 height 17
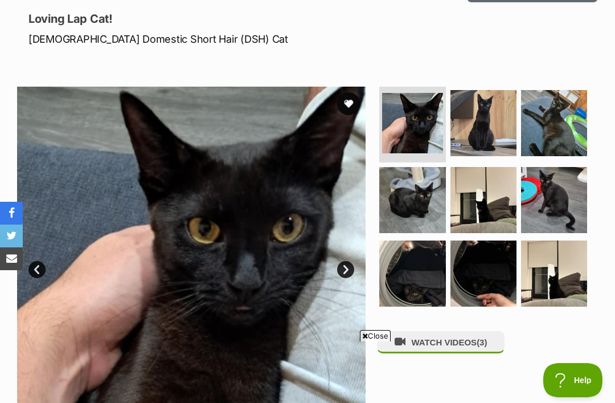
click at [345, 276] on link "Next" at bounding box center [345, 269] width 17 height 17
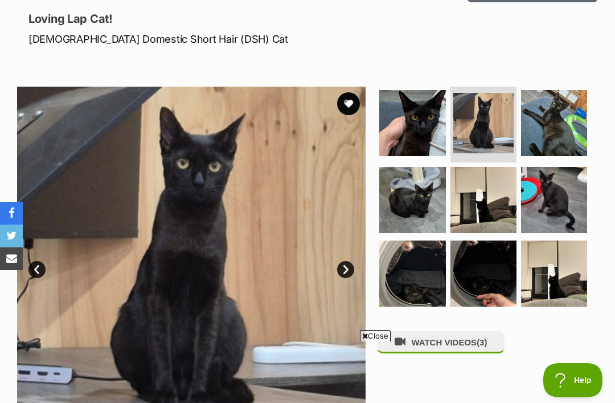
click at [351, 268] on link "Next" at bounding box center [345, 269] width 17 height 17
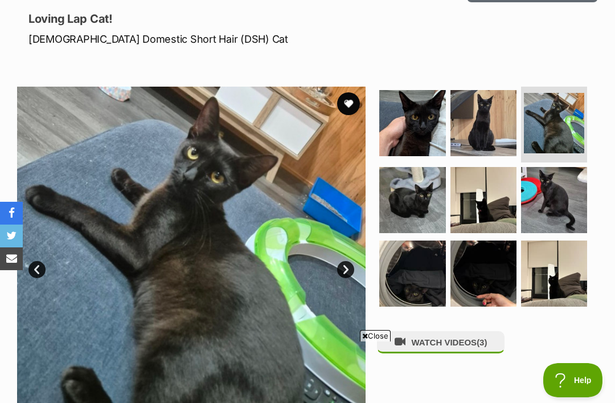
click at [349, 273] on link "Next" at bounding box center [345, 269] width 17 height 17
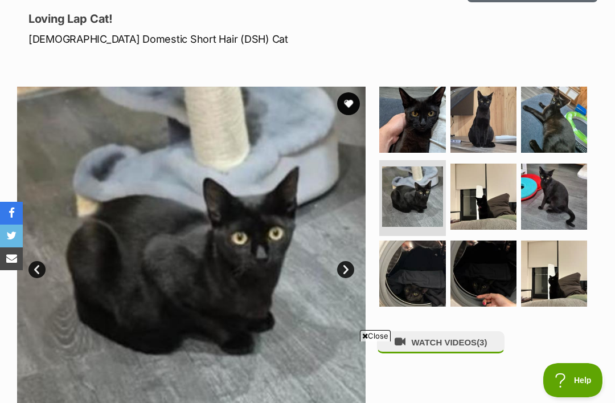
click at [346, 273] on link "Next" at bounding box center [345, 269] width 17 height 17
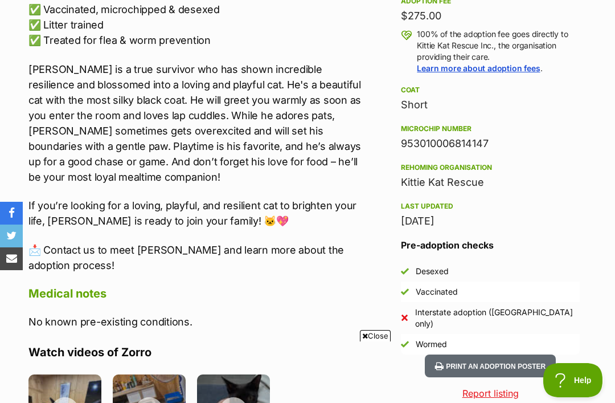
scroll to position [933, 0]
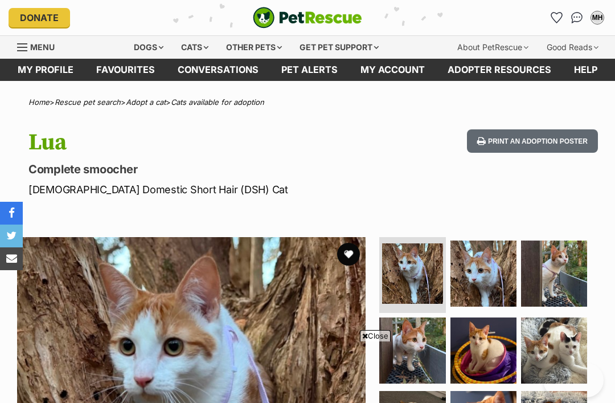
scroll to position [342, 0]
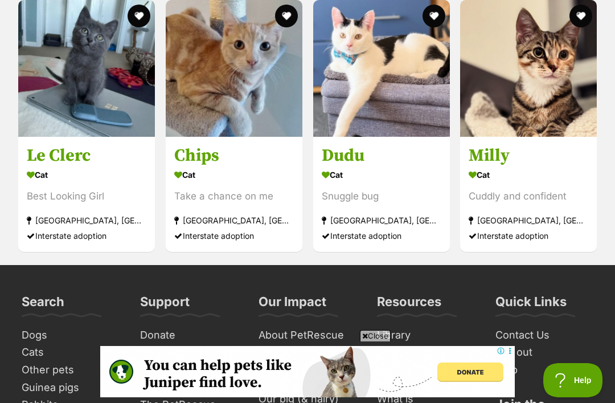
scroll to position [2205, 0]
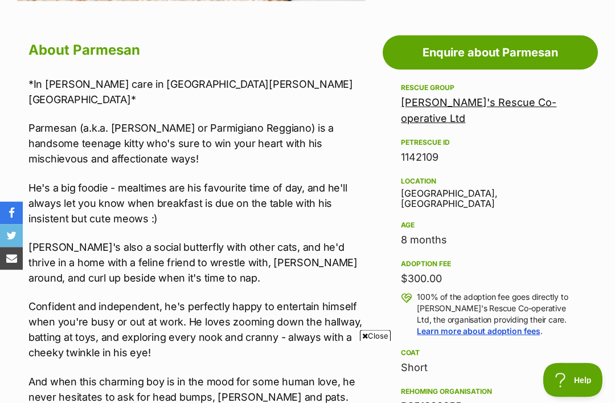
scroll to position [579, 0]
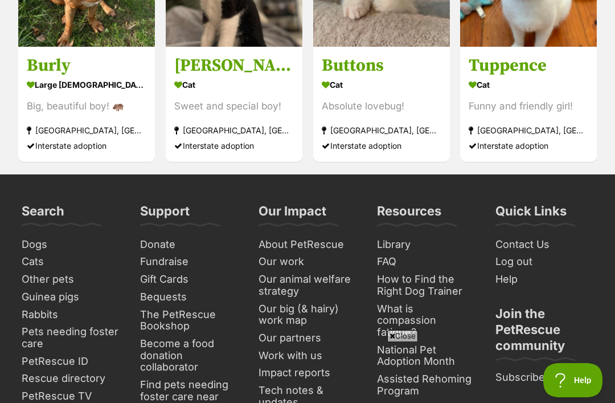
scroll to position [4380, 0]
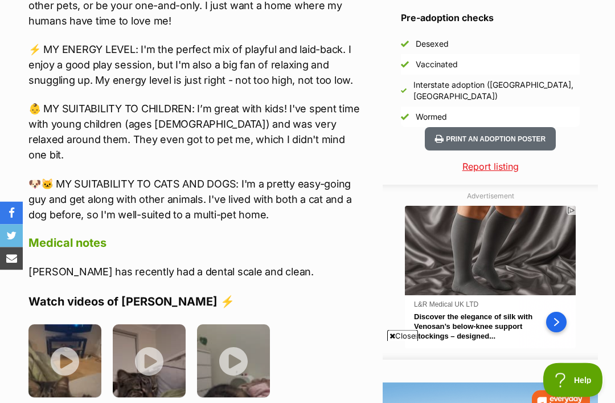
scroll to position [1038, 0]
click at [237, 324] on img at bounding box center [233, 360] width 73 height 73
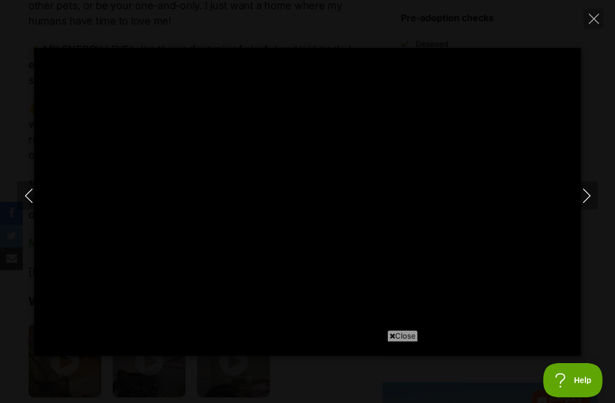
click at [391, 340] on icon at bounding box center [393, 335] width 6 height 7
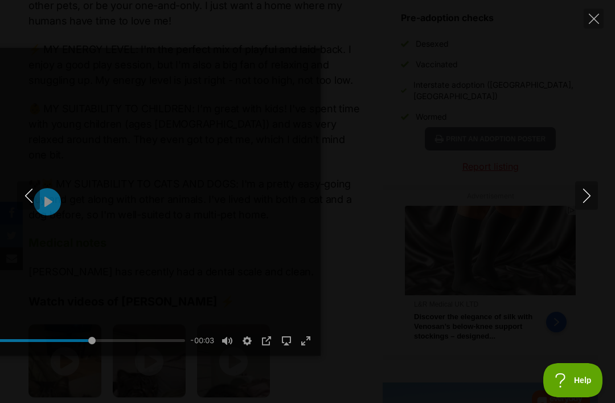
type input "76.12"
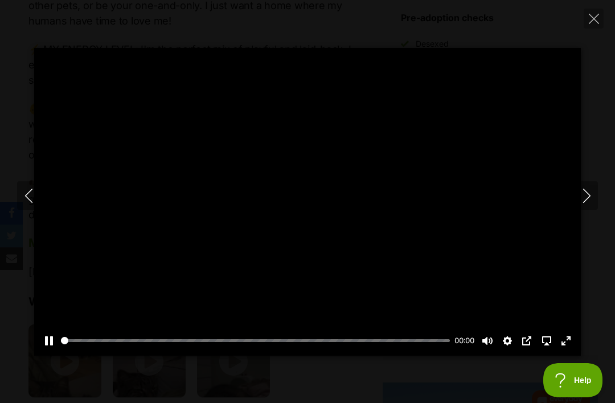
click at [309, 223] on div at bounding box center [307, 202] width 547 height 308
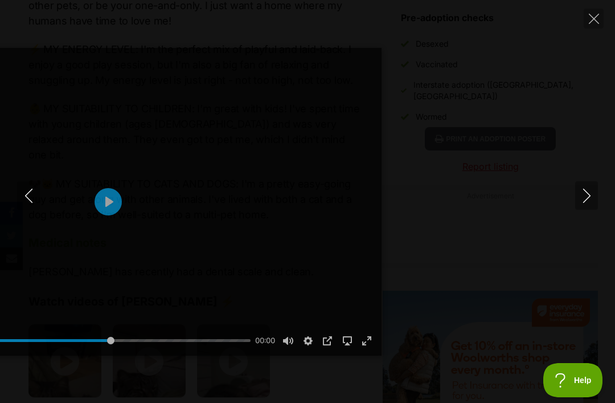
scroll to position [0, 0]
type input "64.05"
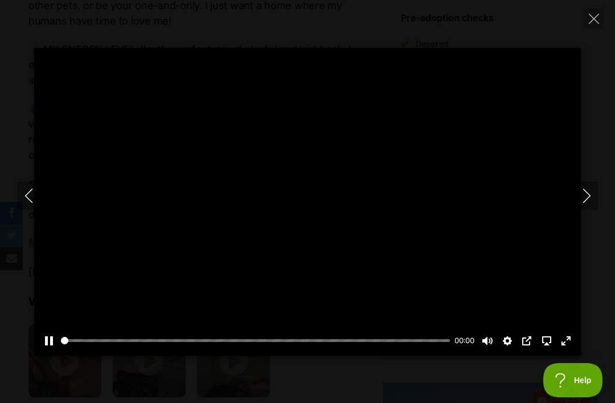
click at [303, 224] on div at bounding box center [307, 202] width 547 height 308
click at [304, 218] on div at bounding box center [307, 202] width 547 height 308
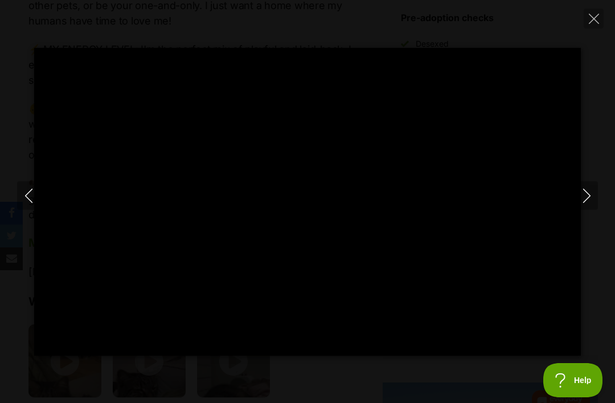
type input "76.28"
click at [595, 27] on button "Close" at bounding box center [594, 19] width 20 height 20
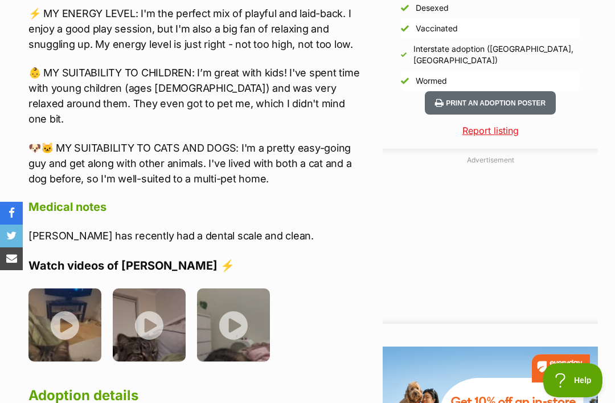
scroll to position [1074, 0]
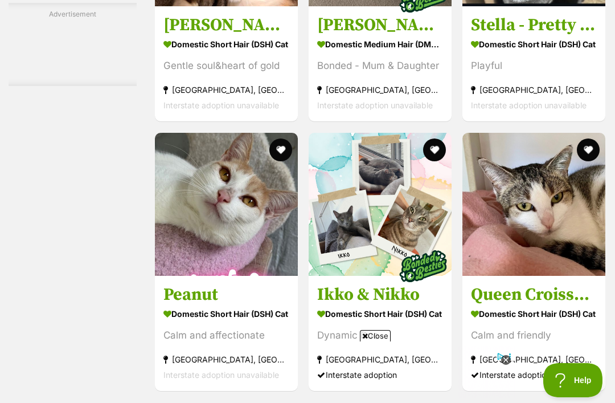
scroll to position [6124, 0]
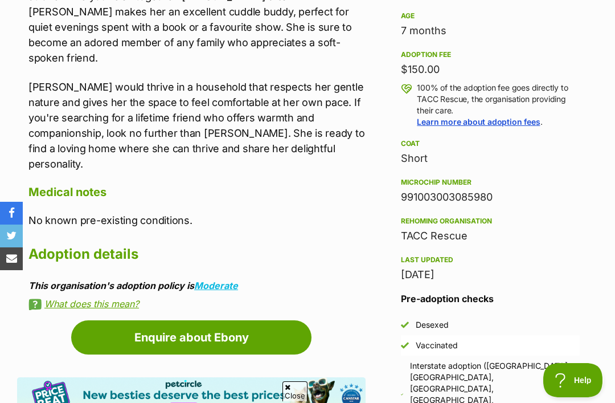
scroll to position [779, 0]
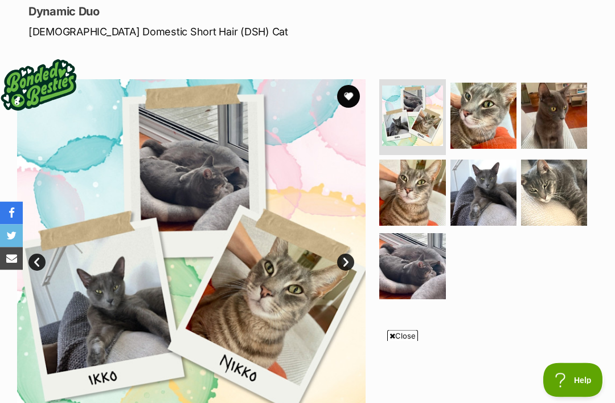
scroll to position [158, 0]
click at [561, 123] on img at bounding box center [554, 116] width 66 height 66
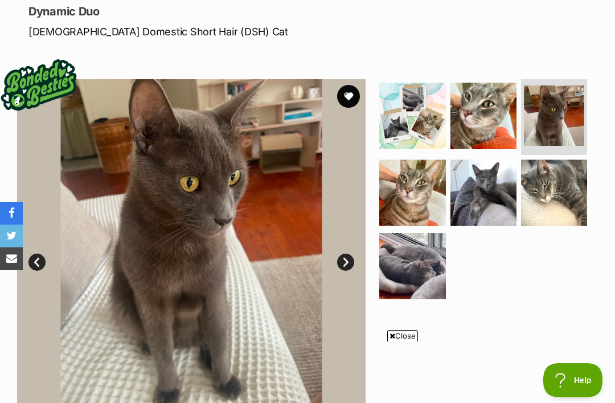
click at [489, 200] on img at bounding box center [484, 193] width 66 height 66
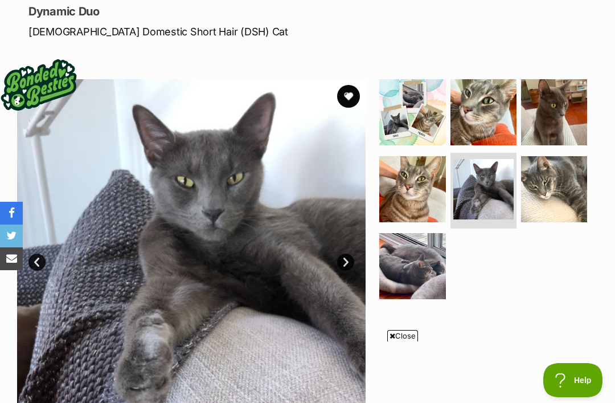
click at [560, 197] on img at bounding box center [554, 189] width 66 height 66
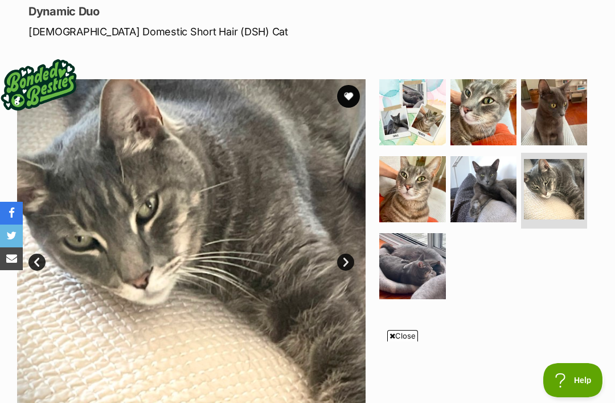
click at [410, 269] on img at bounding box center [412, 266] width 66 height 66
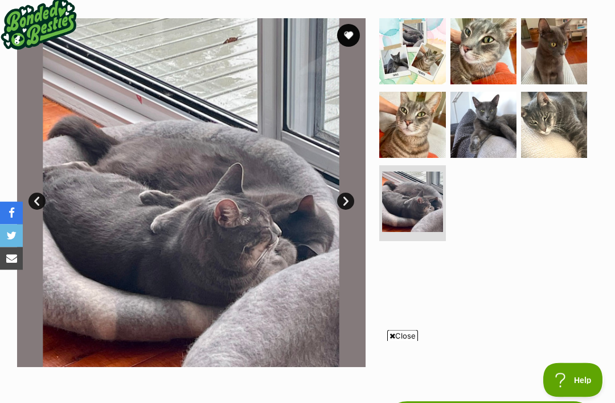
scroll to position [216, 0]
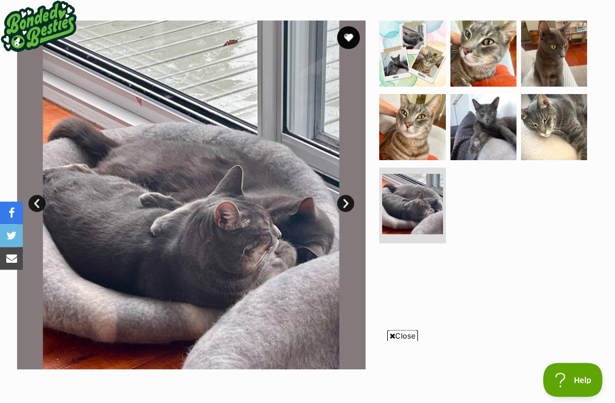
click at [394, 341] on span "Close" at bounding box center [402, 335] width 31 height 11
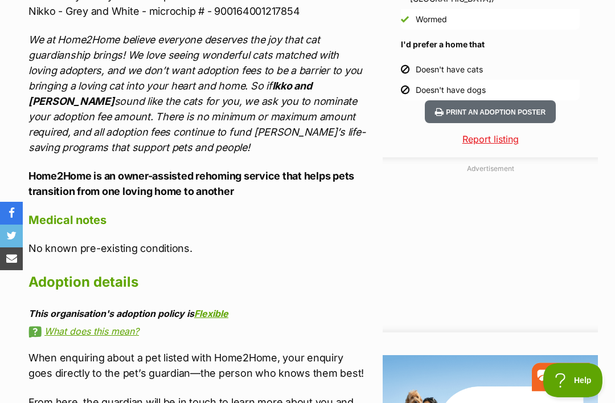
scroll to position [1168, 0]
